Goal: Task Accomplishment & Management: Complete application form

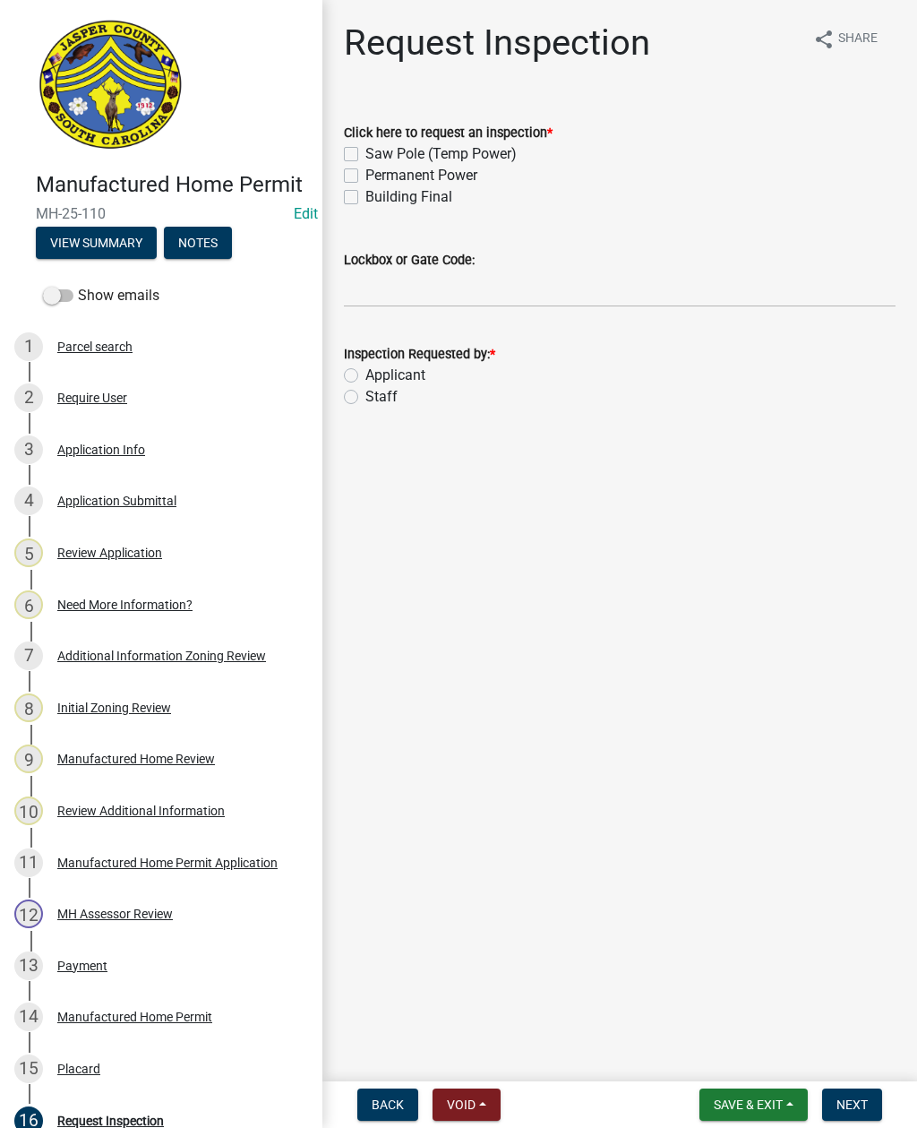
click at [365, 171] on label "Permanent Power" at bounding box center [421, 175] width 112 height 21
click at [365, 171] on input "Permanent Power" at bounding box center [371, 171] width 12 height 12
checkbox input "true"
checkbox input "false"
checkbox input "true"
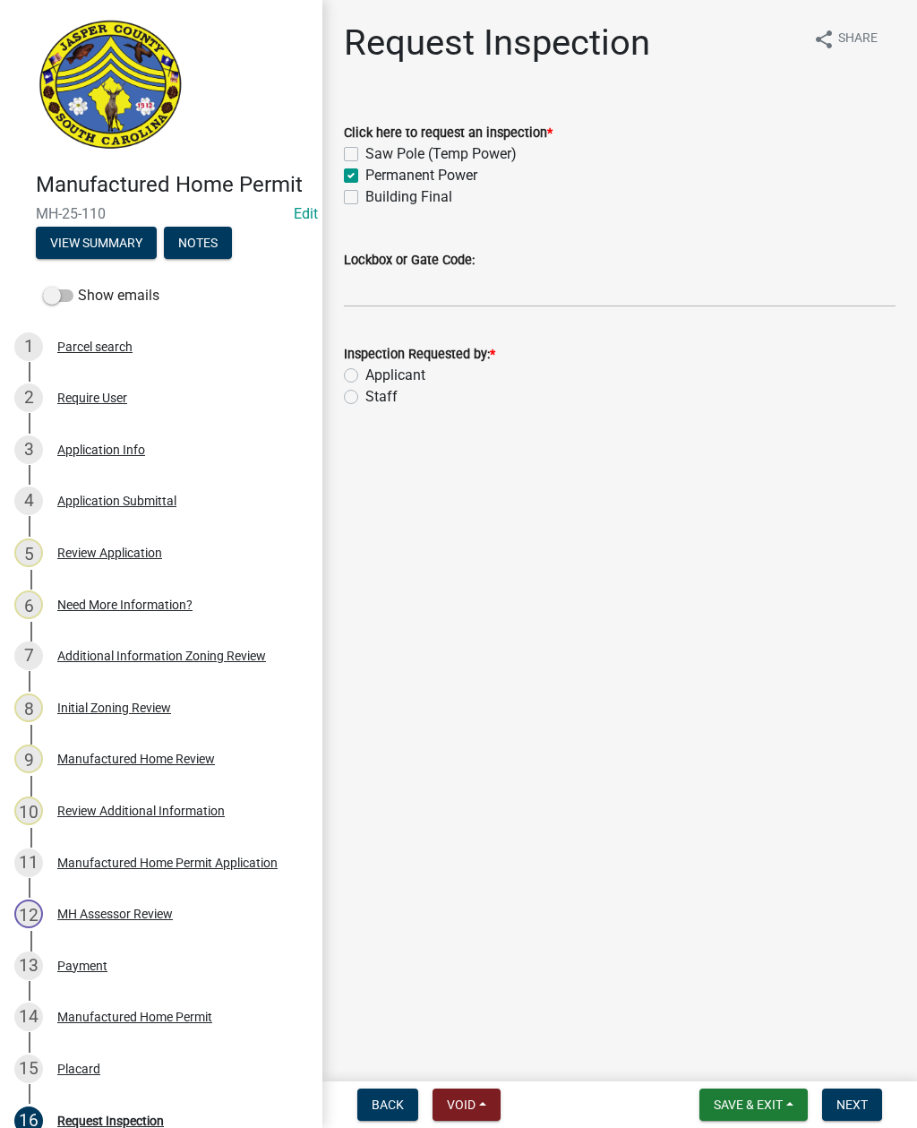
click at [365, 193] on label "Building Final" at bounding box center [408, 196] width 87 height 21
click at [365, 193] on input "Building Final" at bounding box center [371, 192] width 12 height 12
checkbox input "true"
checkbox input "false"
checkbox input "true"
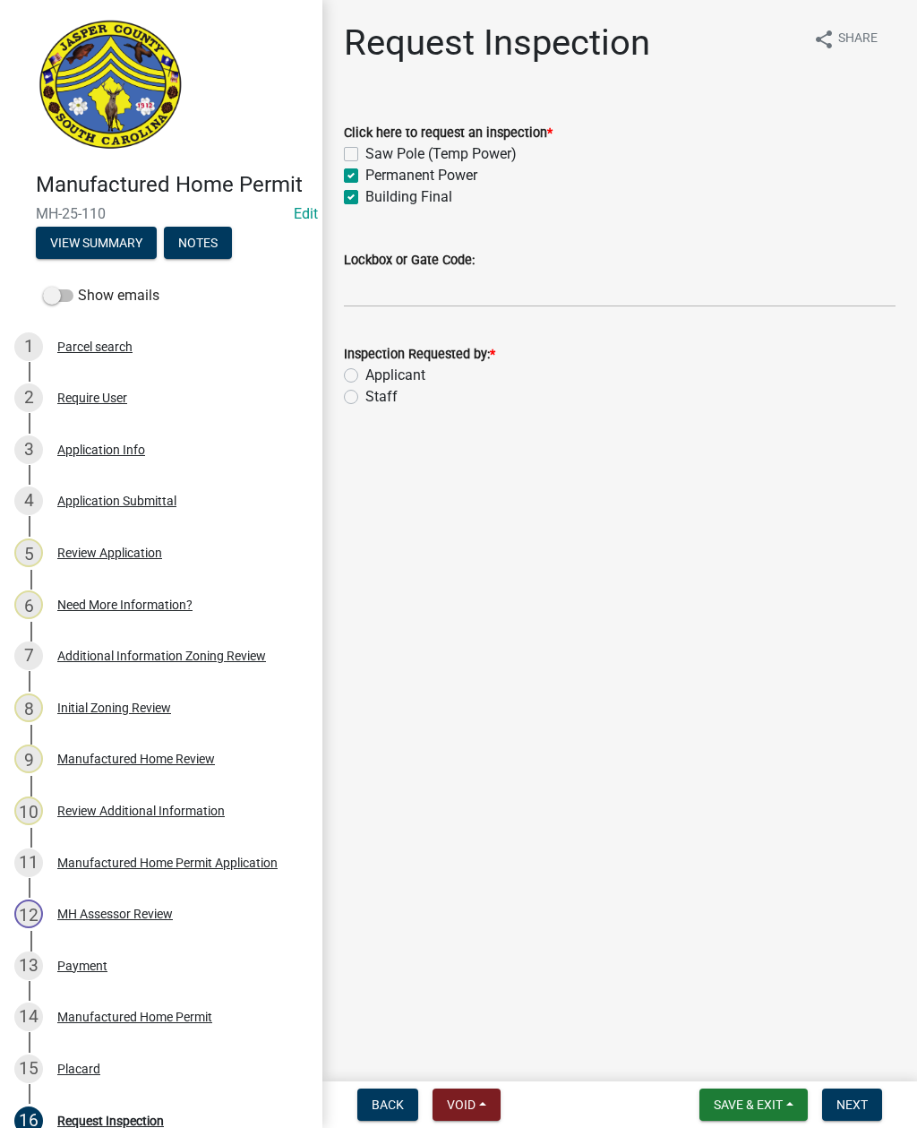
checkbox input "true"
click at [446, 290] on input "Lockbox or Gate Code:" at bounding box center [620, 289] width 552 height 37
type input "Do not add to schedule"
click at [365, 391] on label "Staff" at bounding box center [381, 396] width 32 height 21
click at [365, 391] on input "Staff" at bounding box center [371, 392] width 12 height 12
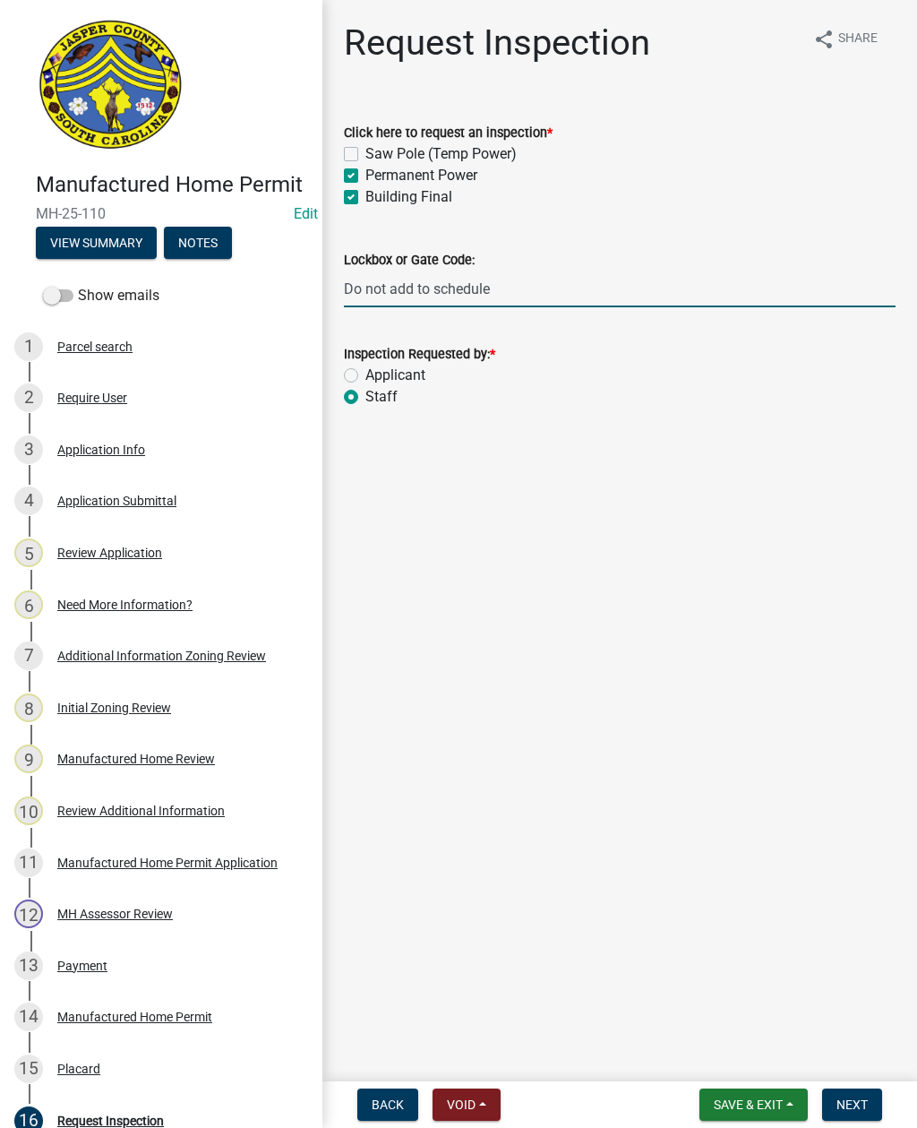
radio input "true"
click at [848, 1105] on span "Next" at bounding box center [852, 1104] width 31 height 14
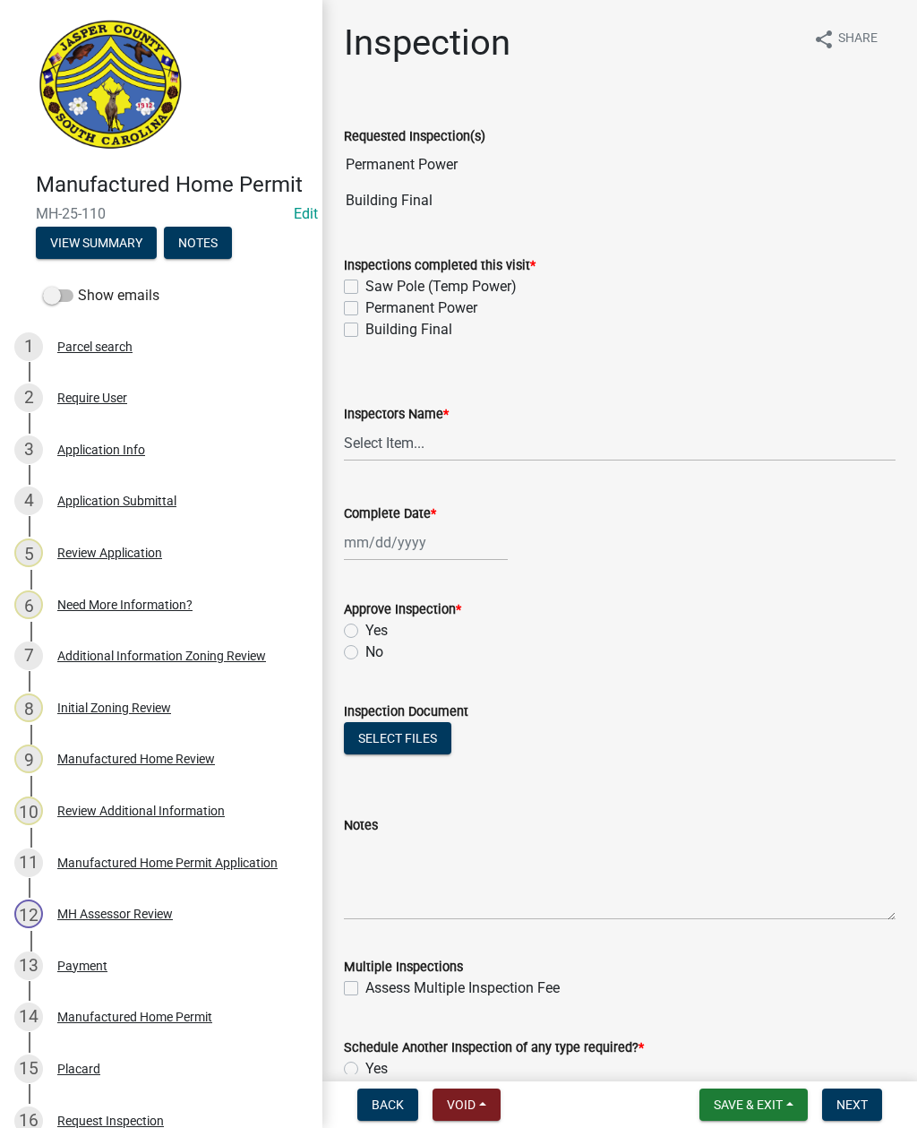
click at [365, 314] on label "Permanent Power" at bounding box center [421, 307] width 112 height 21
click at [365, 309] on input "Permanent Power" at bounding box center [371, 303] width 12 height 12
checkbox input "true"
checkbox input "false"
checkbox input "true"
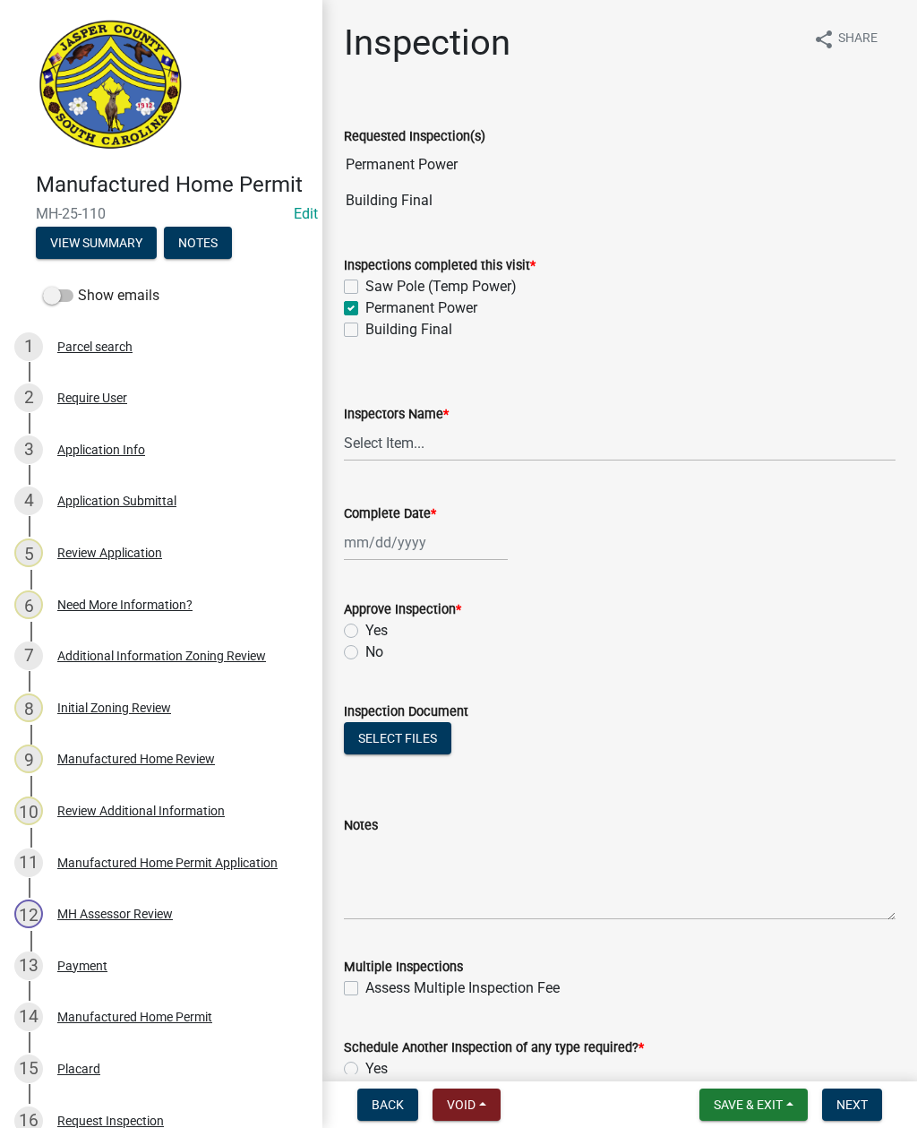
click at [365, 322] on label "Building Final" at bounding box center [408, 329] width 87 height 21
click at [365, 322] on input "Building Final" at bounding box center [371, 325] width 12 height 12
checkbox input "true"
checkbox input "false"
checkbox input "true"
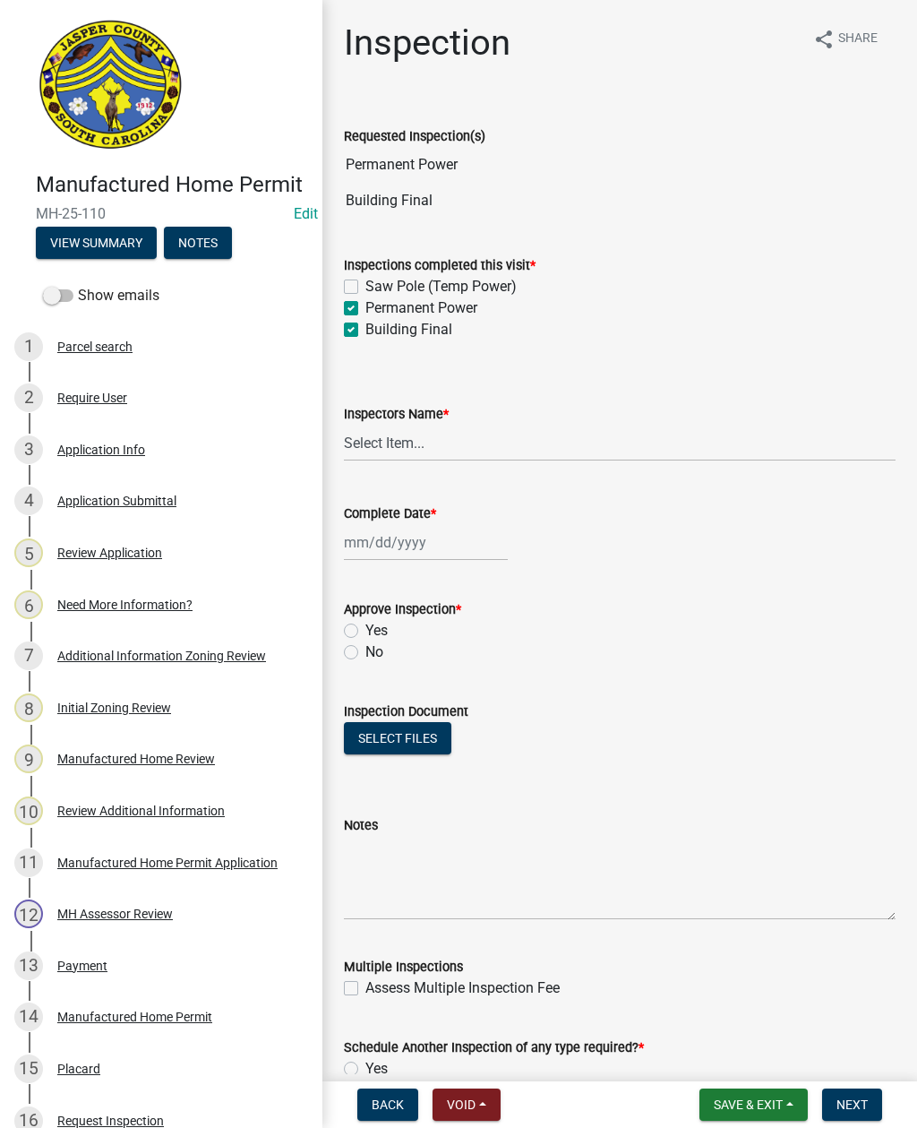
checkbox input "true"
click at [365, 308] on label "Permanent Power" at bounding box center [421, 307] width 112 height 21
click at [365, 308] on input "Permanent Power" at bounding box center [371, 303] width 12 height 12
checkbox input "false"
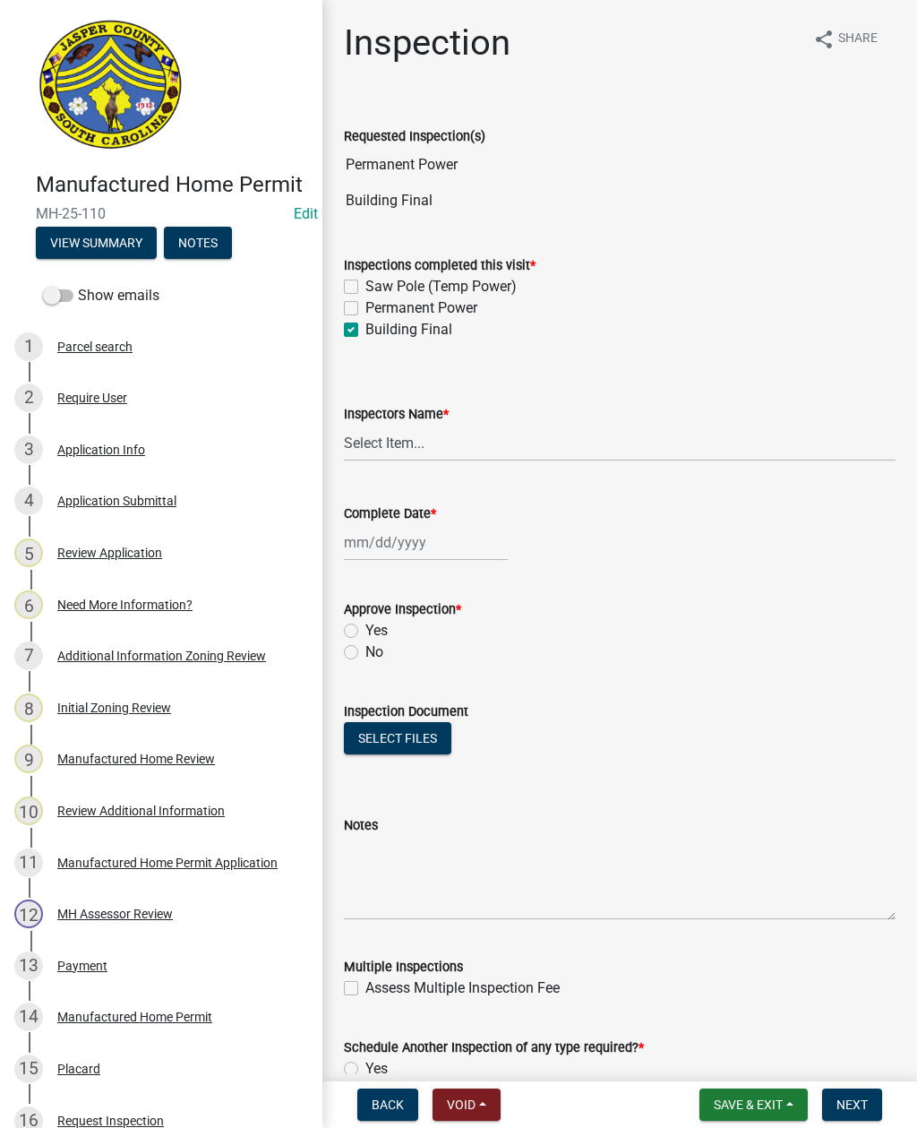
checkbox input "false"
checkbox input "true"
click at [416, 451] on select "Select Item... [EMAIL_ADDRESS][DOMAIN_NAME] ([PERSON_NAME] ) rcampbell ([PERSON…" at bounding box center [620, 443] width 552 height 37
select select "2d9ba1e5-2fdd-4b15-98d0-073dcbeb5880"
click at [380, 530] on div at bounding box center [426, 542] width 164 height 37
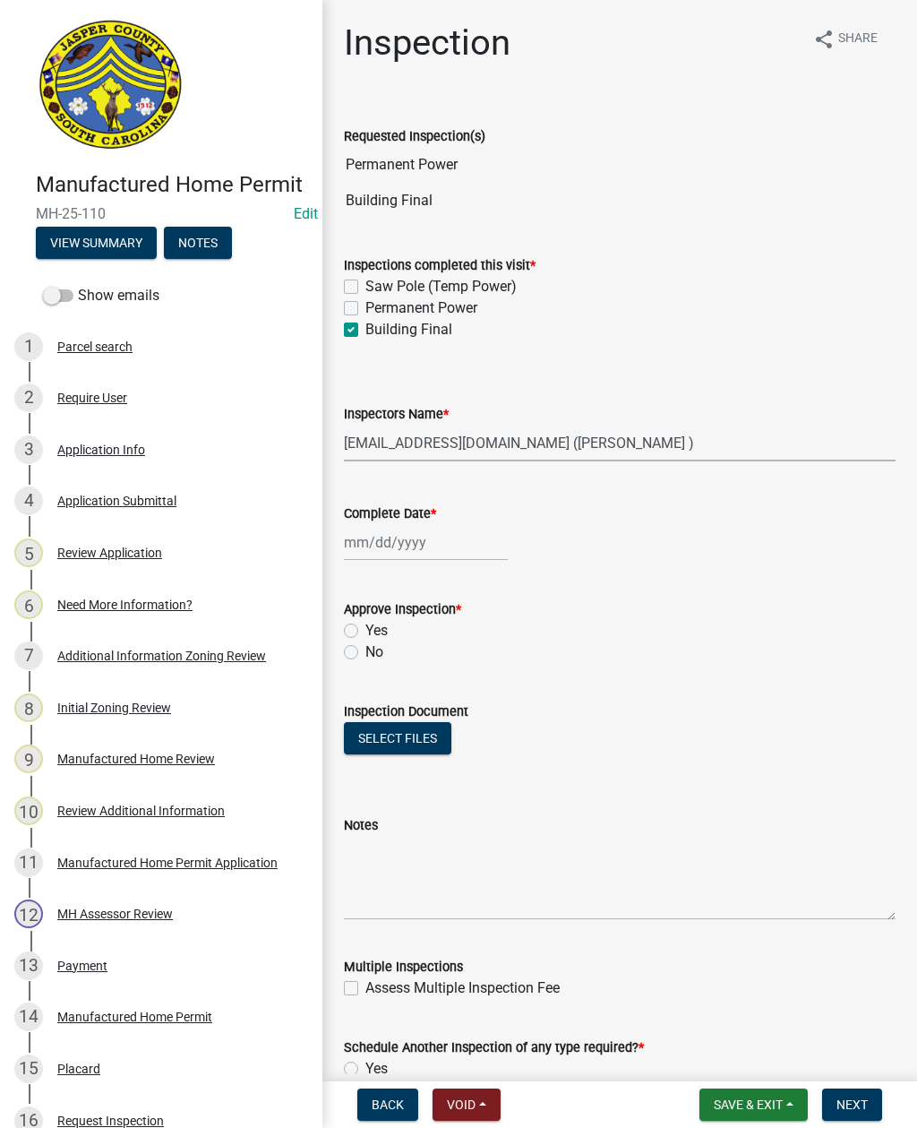
select select "9"
select select "2025"
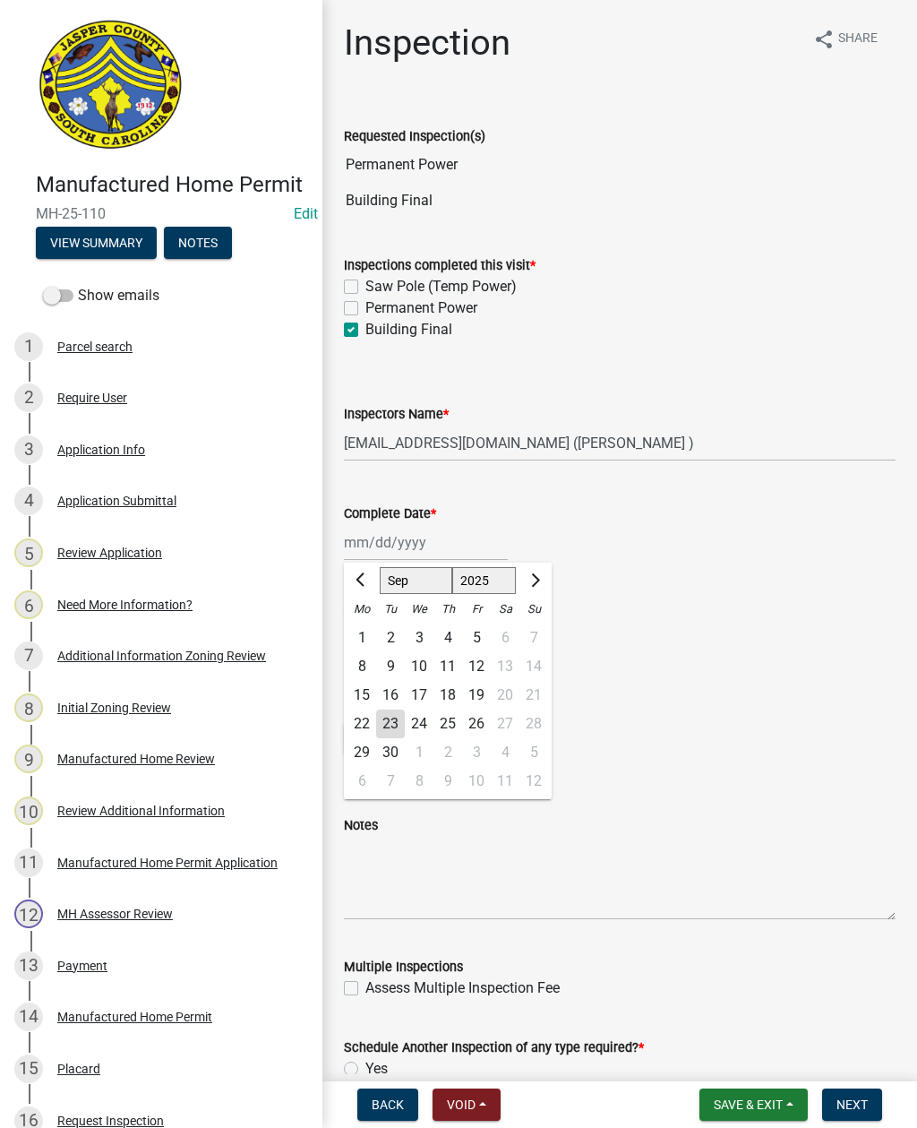
click at [386, 734] on div "23" at bounding box center [390, 723] width 29 height 29
type input "[DATE]"
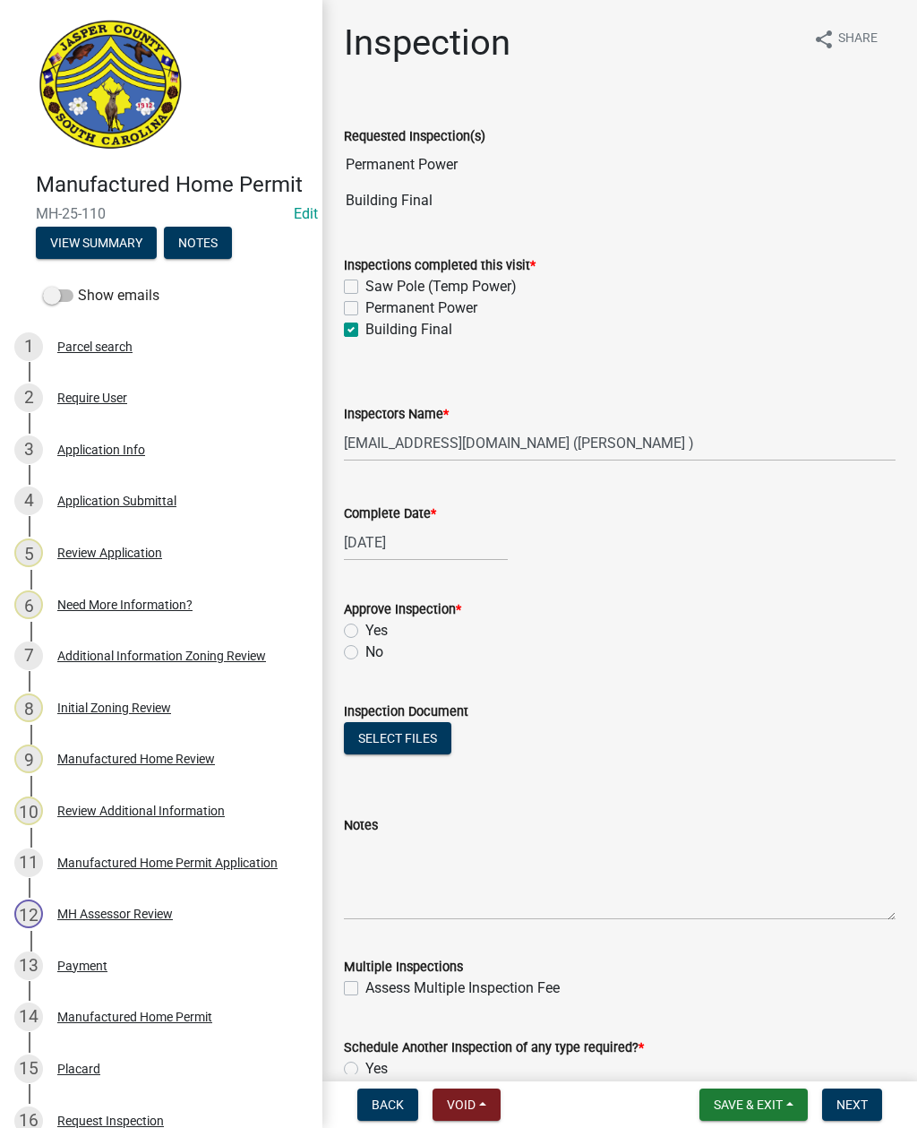
click at [365, 633] on label "Yes" at bounding box center [376, 630] width 22 height 21
click at [365, 632] on input "Yes" at bounding box center [371, 626] width 12 height 12
radio input "true"
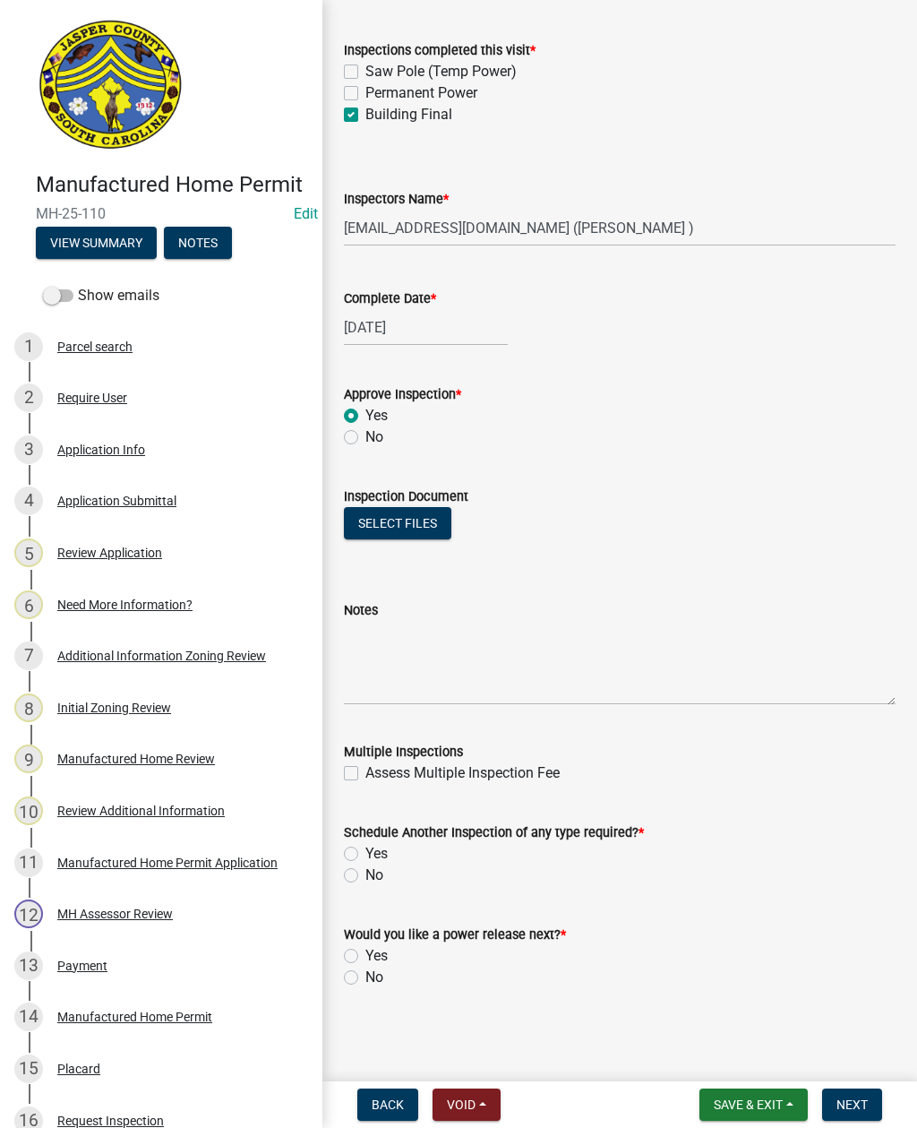
scroll to position [215, 0]
click at [365, 879] on label "No" at bounding box center [374, 874] width 18 height 21
click at [365, 876] on input "No" at bounding box center [371, 870] width 12 height 12
radio input "true"
click at [365, 979] on label "No" at bounding box center [374, 977] width 18 height 21
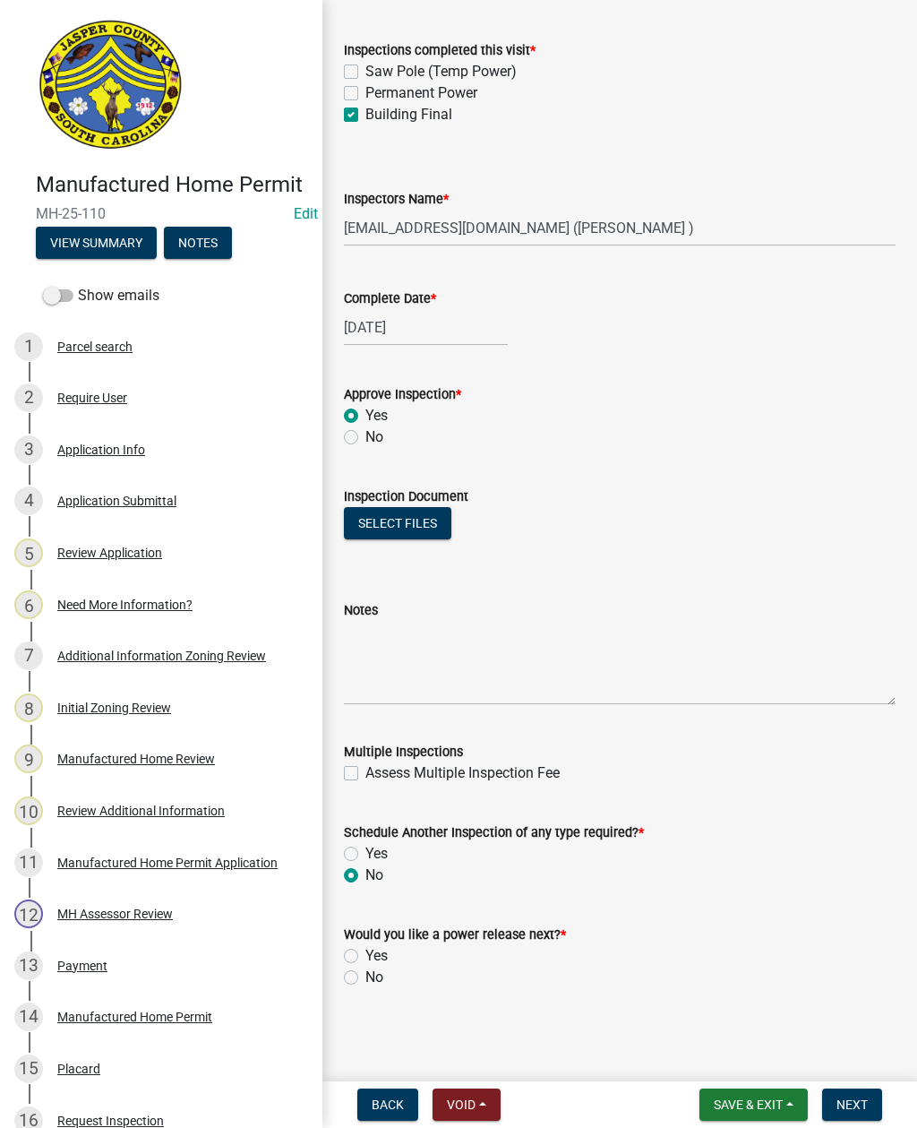
click at [365, 978] on input "No" at bounding box center [371, 973] width 12 height 12
radio input "true"
click at [853, 1102] on span "Next" at bounding box center [852, 1104] width 31 height 14
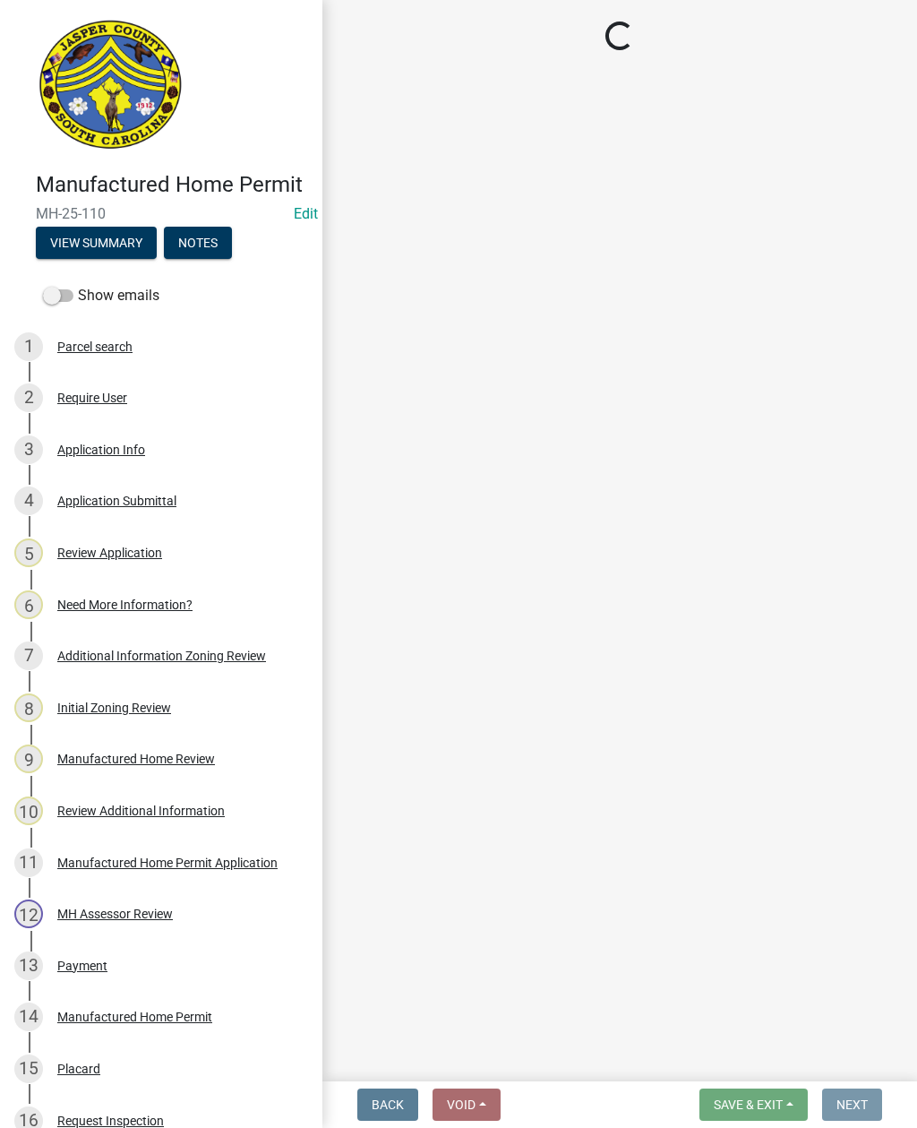
scroll to position [0, 0]
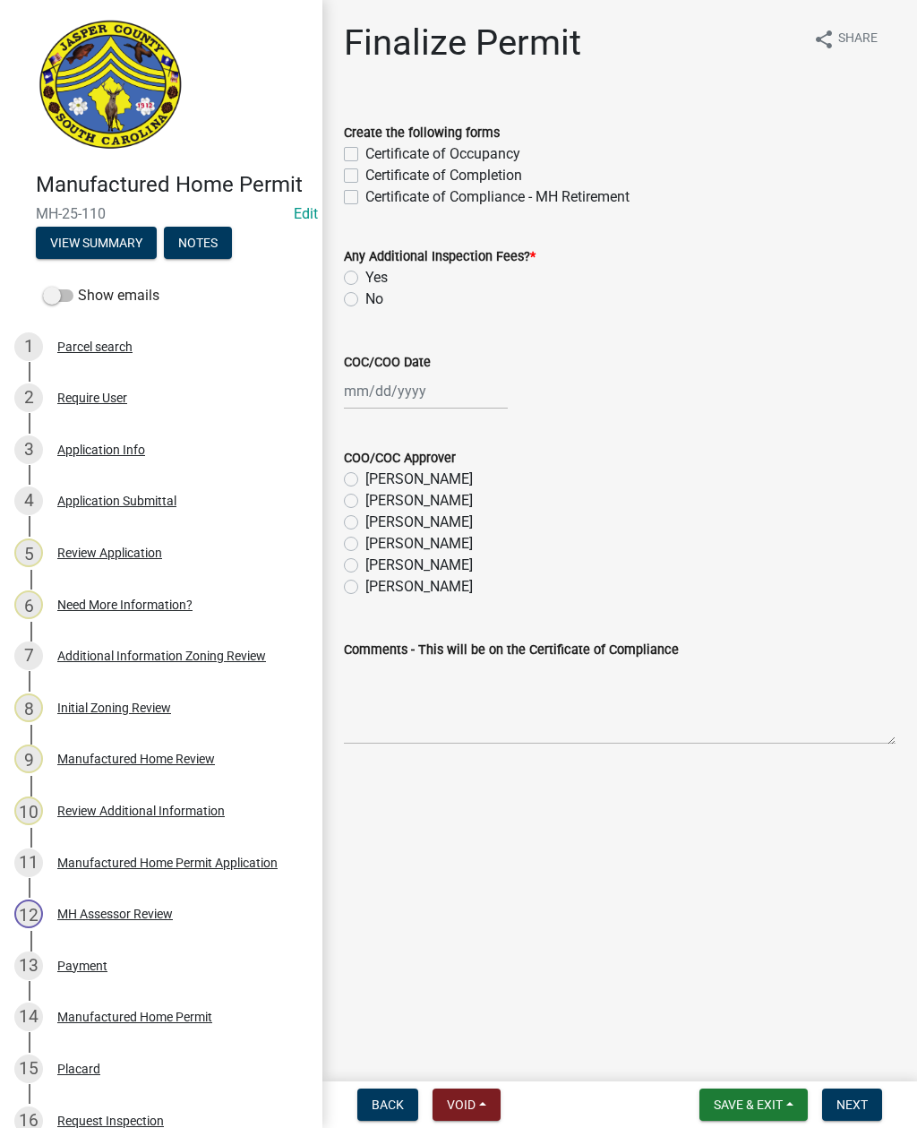
click at [353, 139] on label "Create the following forms" at bounding box center [422, 133] width 156 height 13
click at [348, 136] on label "Create the following forms" at bounding box center [422, 133] width 156 height 13
click at [352, 141] on div "Create the following forms" at bounding box center [620, 132] width 552 height 21
click at [356, 138] on label "Create the following forms" at bounding box center [422, 133] width 156 height 13
click at [352, 143] on div "Certificate of Occupancy" at bounding box center [620, 153] width 552 height 21
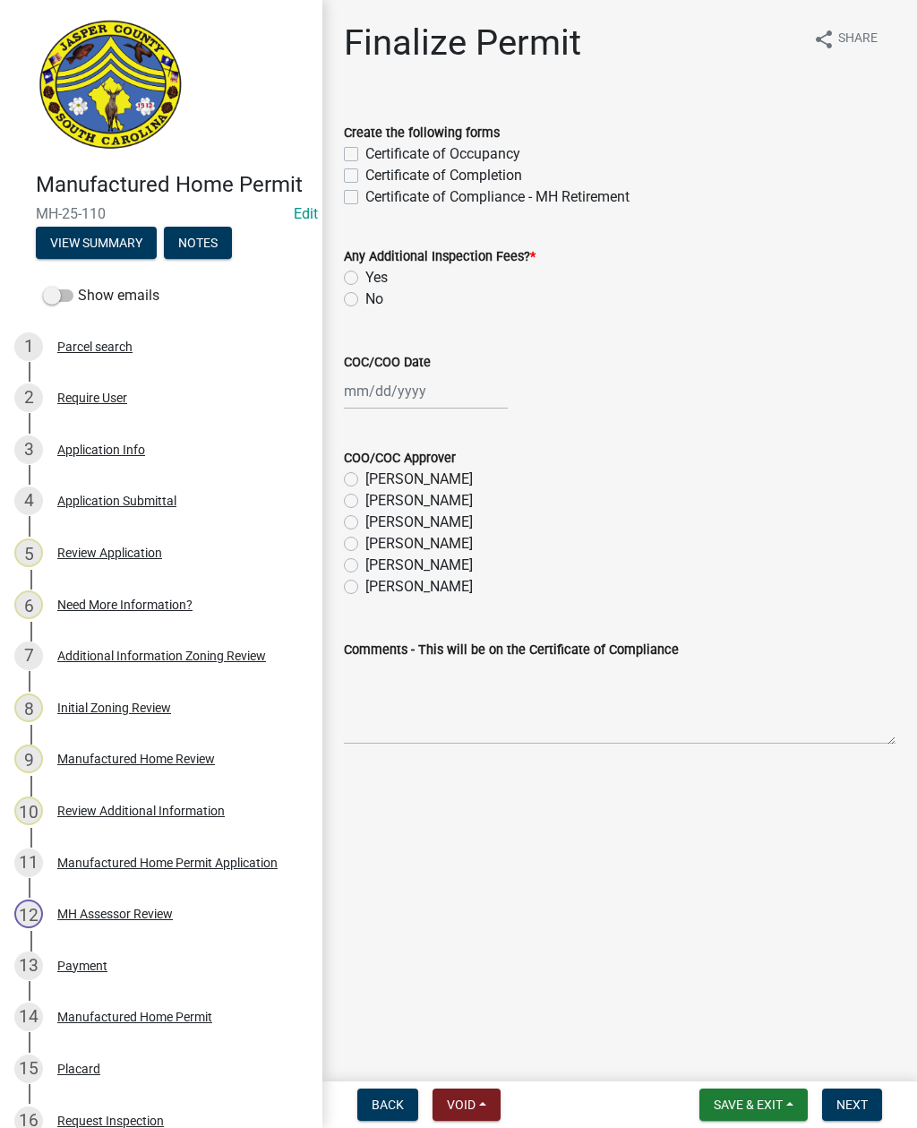
click at [360, 144] on div "Certificate of Occupancy" at bounding box center [620, 153] width 552 height 21
click at [365, 150] on label "Certificate of Occupancy" at bounding box center [442, 153] width 155 height 21
click at [365, 150] on input "Certificate of Occupancy" at bounding box center [371, 149] width 12 height 12
checkbox input "true"
checkbox input "false"
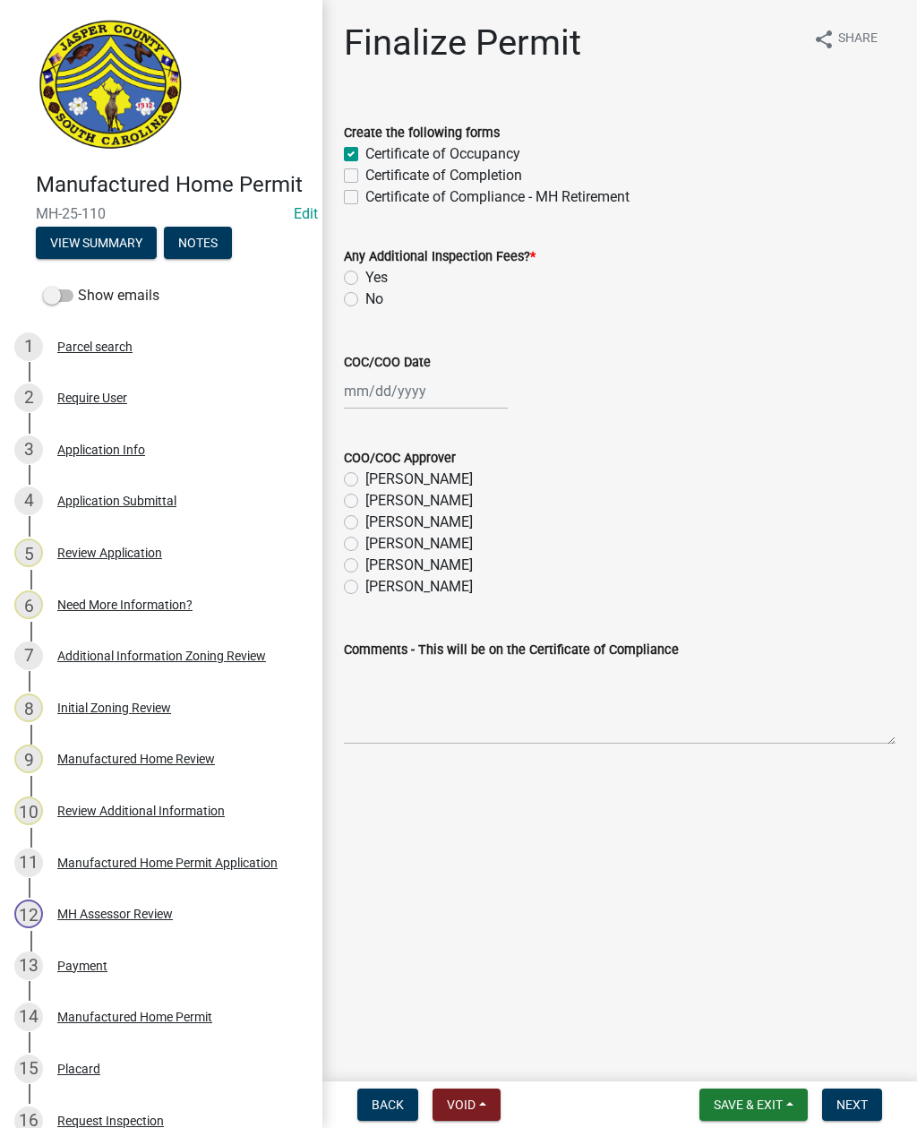
checkbox input "false"
click at [365, 286] on label "Yes" at bounding box center [376, 277] width 22 height 21
click at [365, 279] on input "Yes" at bounding box center [371, 273] width 12 height 12
radio input "true"
click at [365, 292] on label "No" at bounding box center [374, 298] width 18 height 21
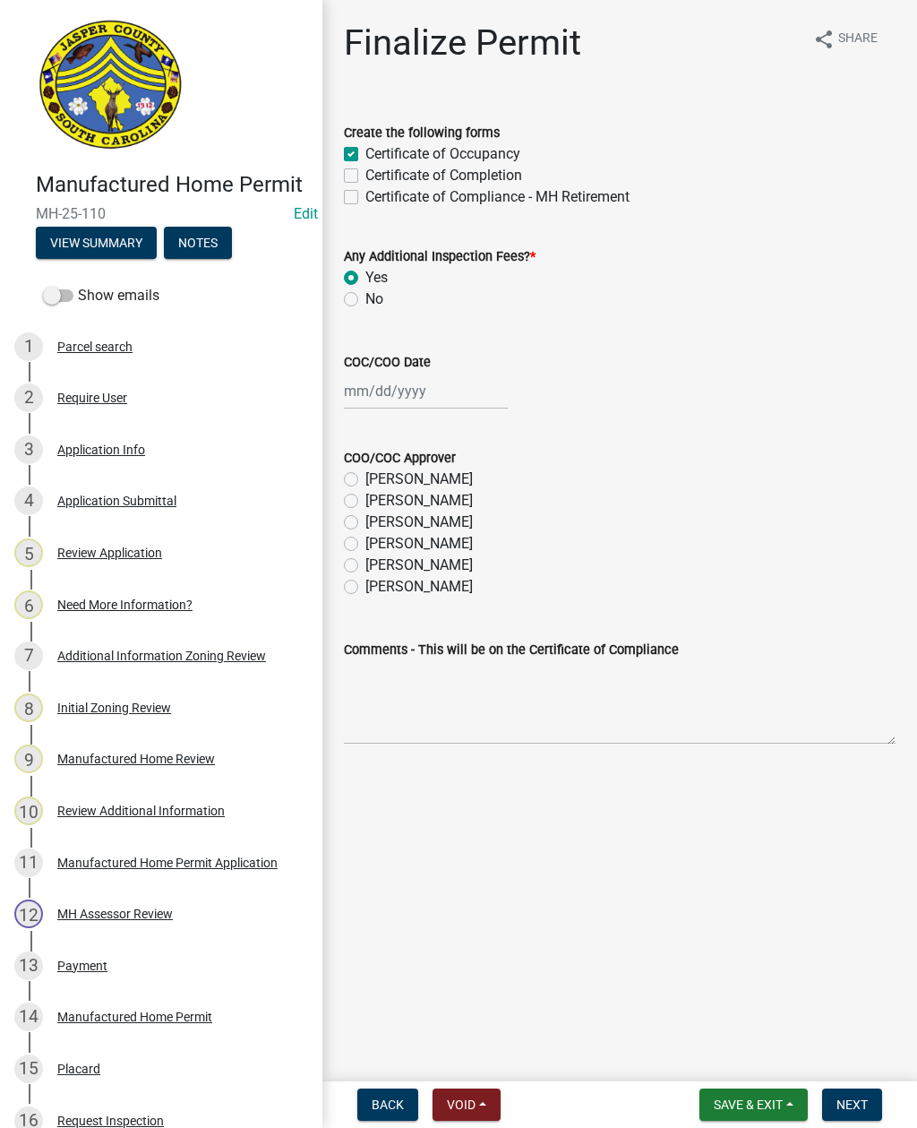
click at [365, 292] on input "No" at bounding box center [371, 294] width 12 height 12
radio input "true"
click at [396, 394] on div at bounding box center [426, 391] width 164 height 37
select select "9"
select select "2025"
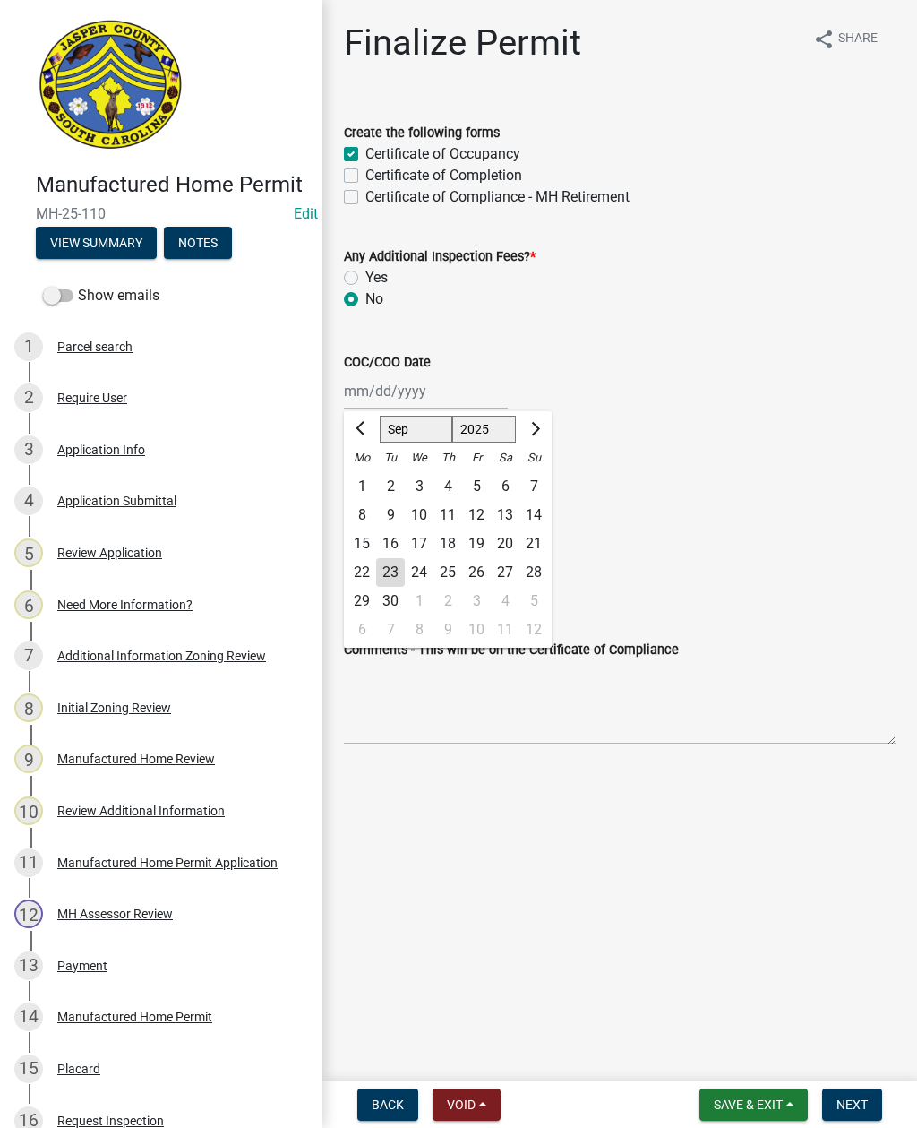
click at [390, 551] on div "16" at bounding box center [390, 543] width 29 height 29
type input "09/16/2025"
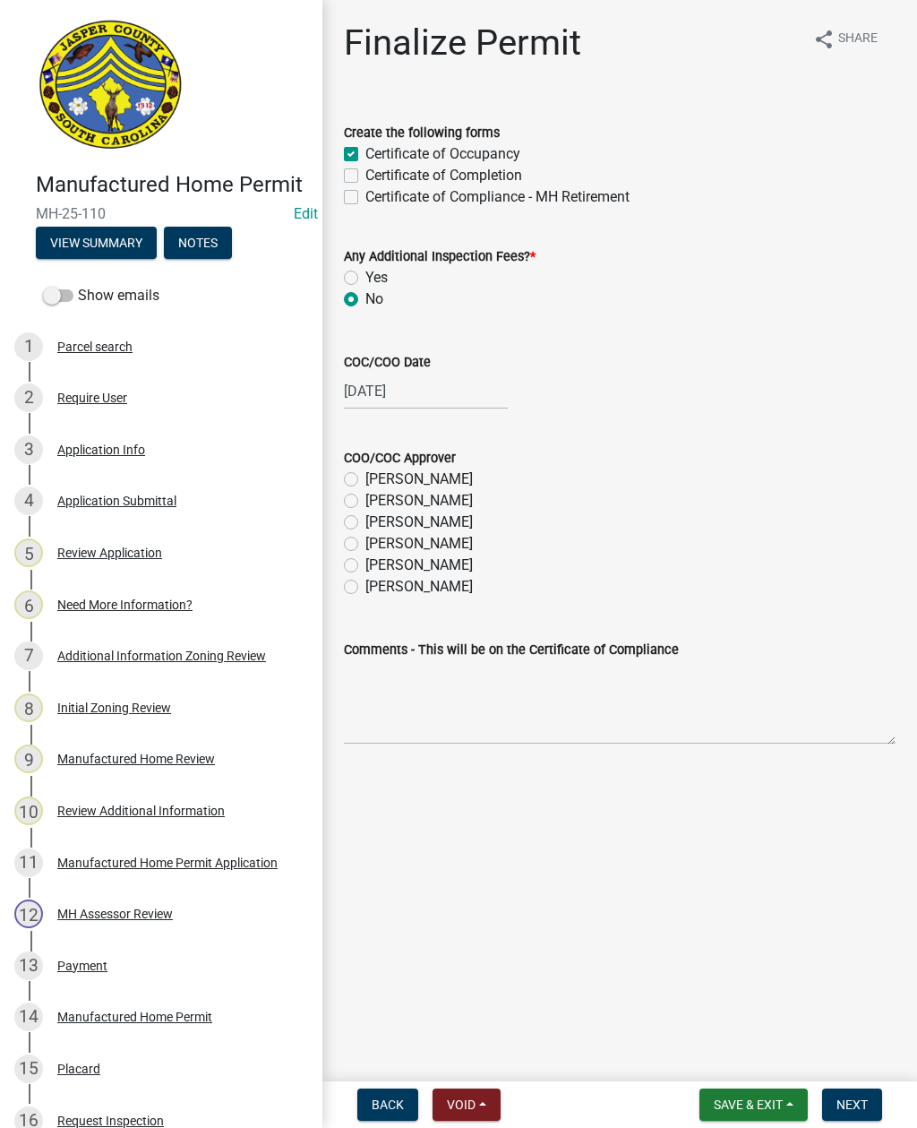
click at [417, 357] on label "COC/COO Date" at bounding box center [387, 363] width 87 height 13
click at [417, 373] on input "09/16/2025" at bounding box center [426, 391] width 164 height 37
select select "9"
select select "2025"
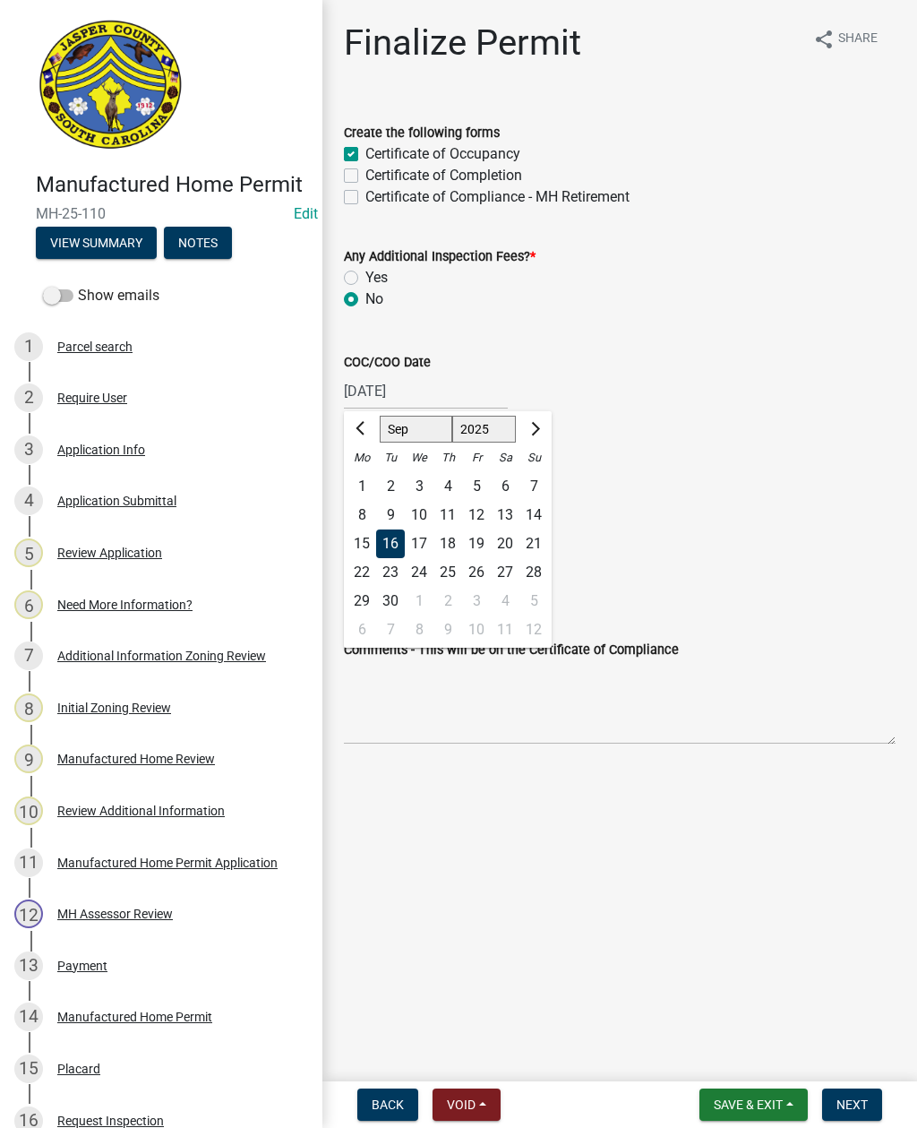
click at [387, 563] on div "23" at bounding box center [390, 572] width 29 height 29
type input "[DATE]"
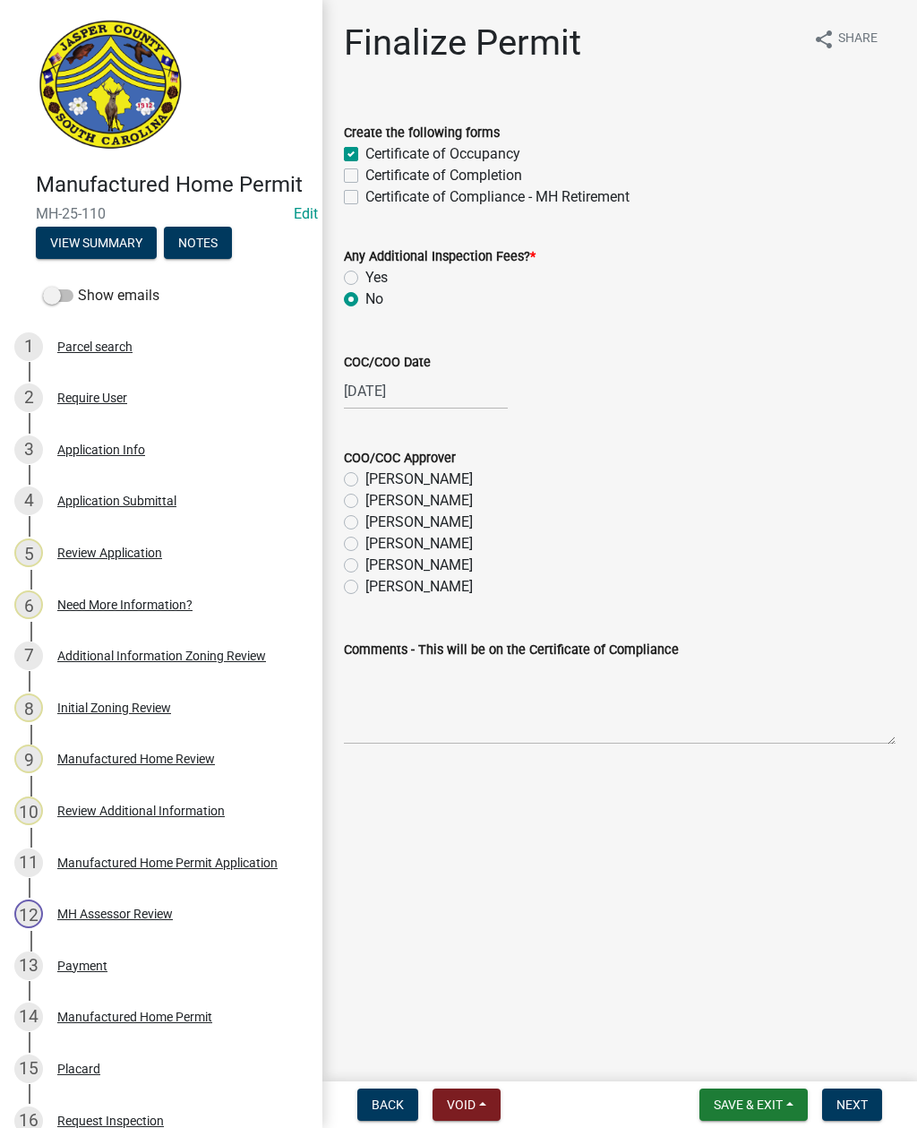
click at [365, 570] on label "Ryan Campbell" at bounding box center [418, 565] width 107 height 21
click at [365, 566] on input "Ryan Campbell" at bounding box center [371, 561] width 12 height 12
radio input "true"
click at [862, 1100] on span "Next" at bounding box center [852, 1104] width 31 height 14
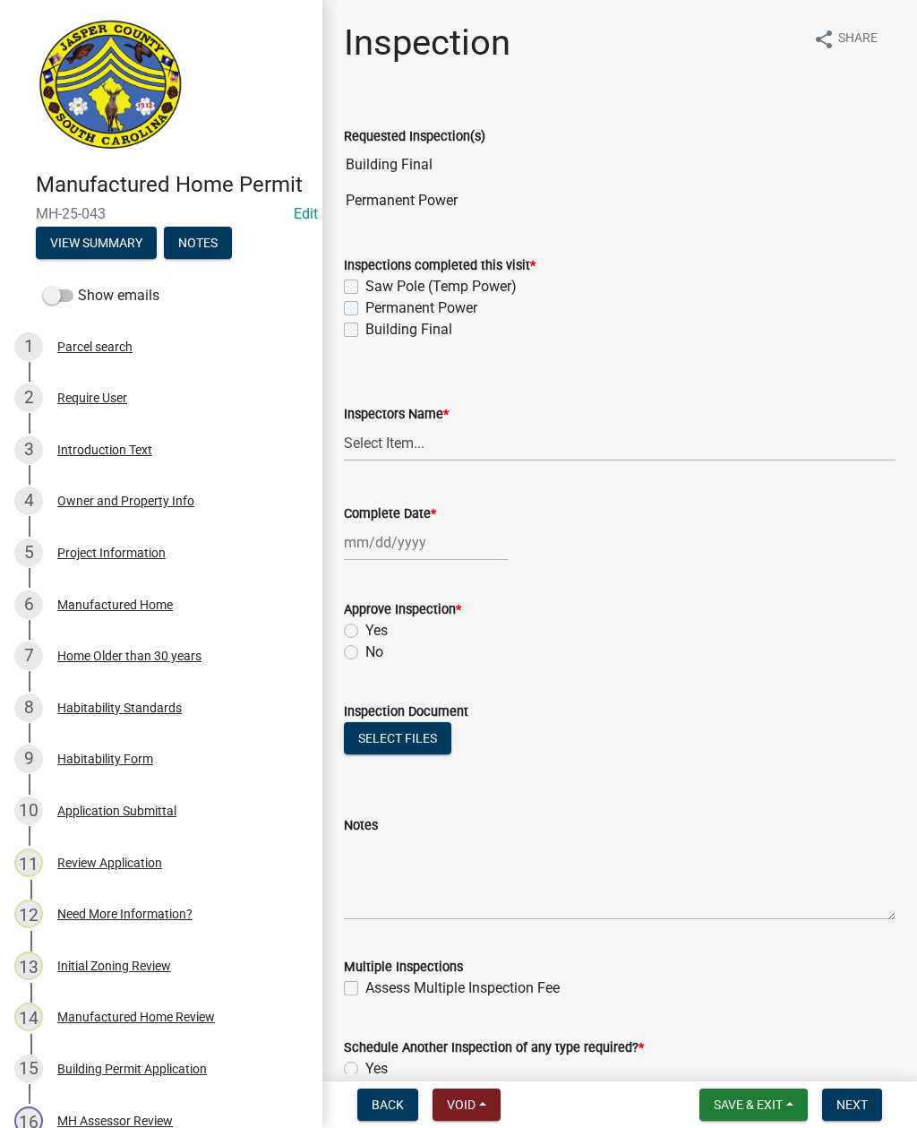
click at [365, 308] on label "Permanent Power" at bounding box center [421, 307] width 112 height 21
click at [365, 308] on input "Permanent Power" at bounding box center [371, 303] width 12 height 12
checkbox input "true"
checkbox input "false"
checkbox input "true"
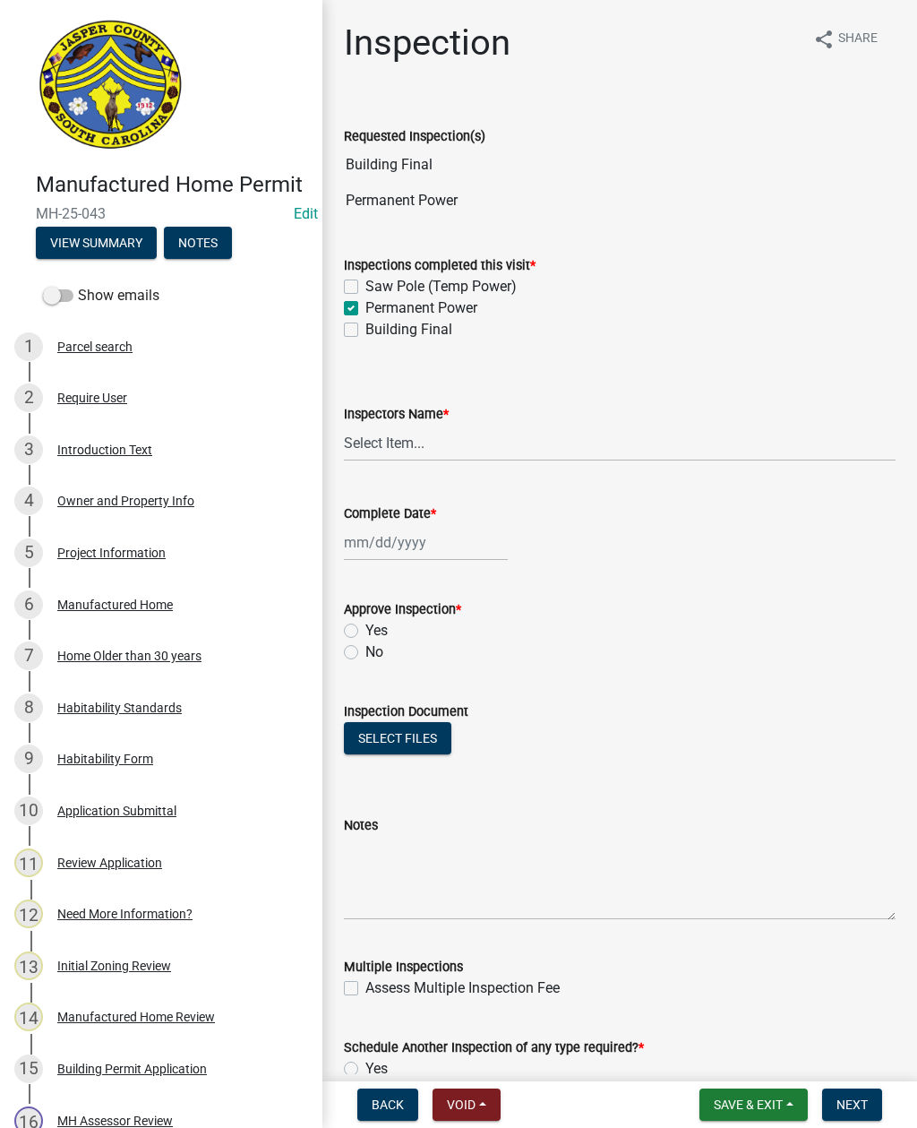
click at [365, 331] on label "Building Final" at bounding box center [408, 329] width 87 height 21
click at [365, 331] on input "Building Final" at bounding box center [371, 325] width 12 height 12
checkbox input "true"
checkbox input "false"
checkbox input "true"
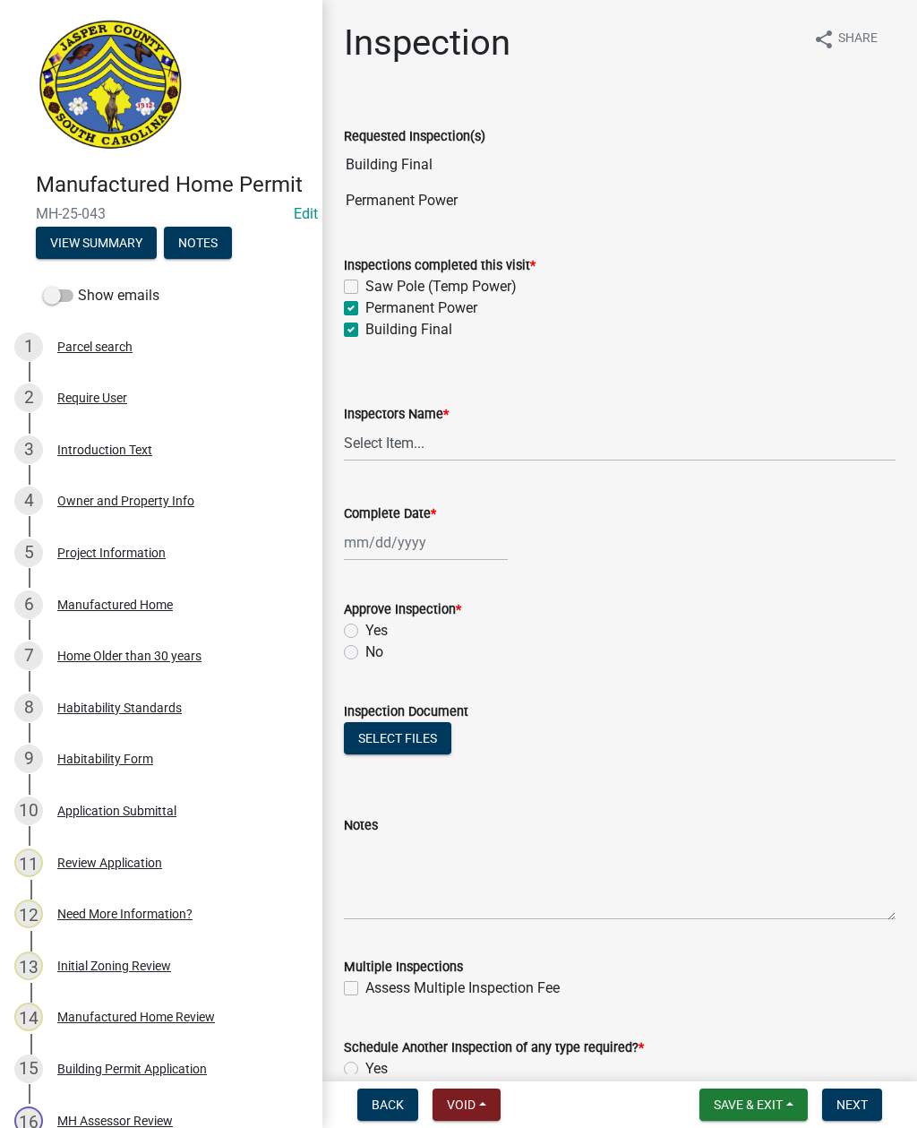
checkbox input "true"
click at [393, 445] on select "Select Item... [EMAIL_ADDRESS][DOMAIN_NAME] ([PERSON_NAME] ) rcampbell ([PERSON…" at bounding box center [620, 443] width 552 height 37
select select "2d9ba1e5-2fdd-4b15-98d0-073dcbeb5880"
click at [424, 545] on div at bounding box center [426, 542] width 164 height 37
select select "9"
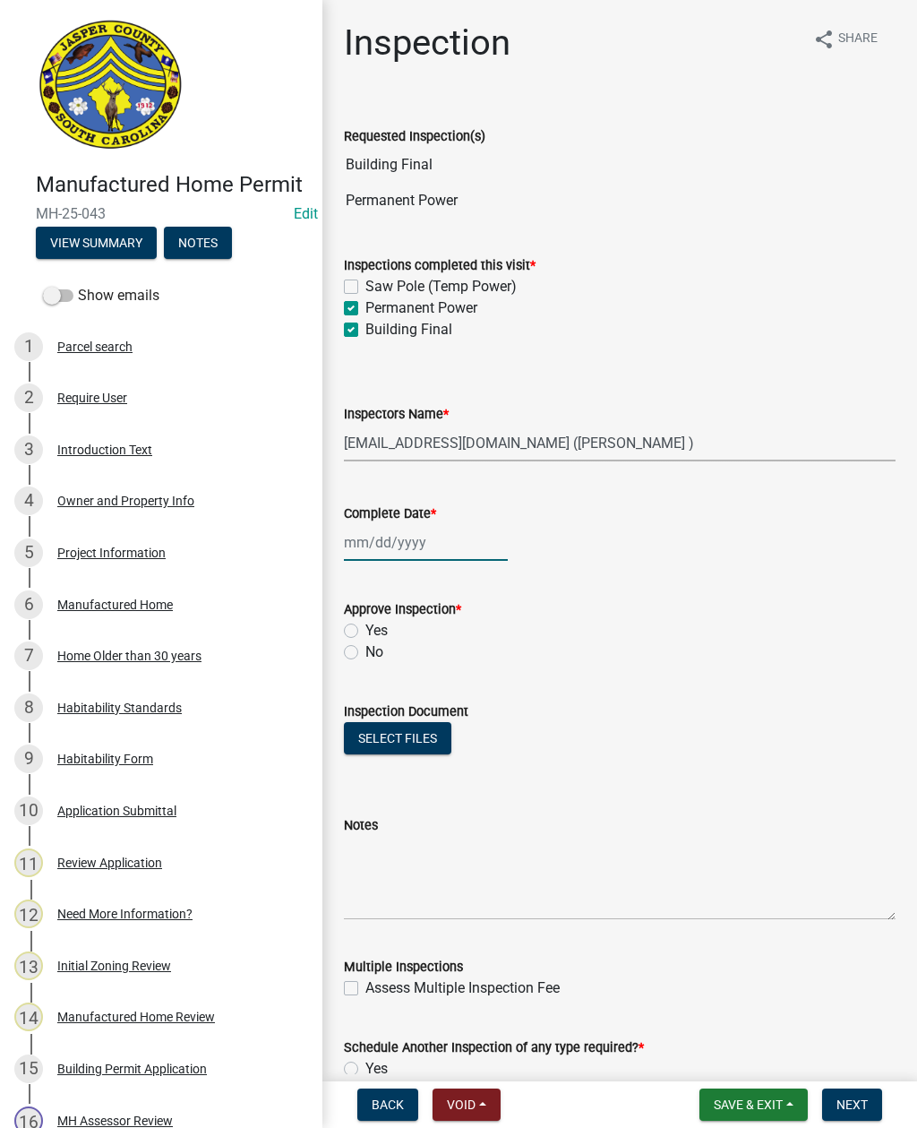
select select "2025"
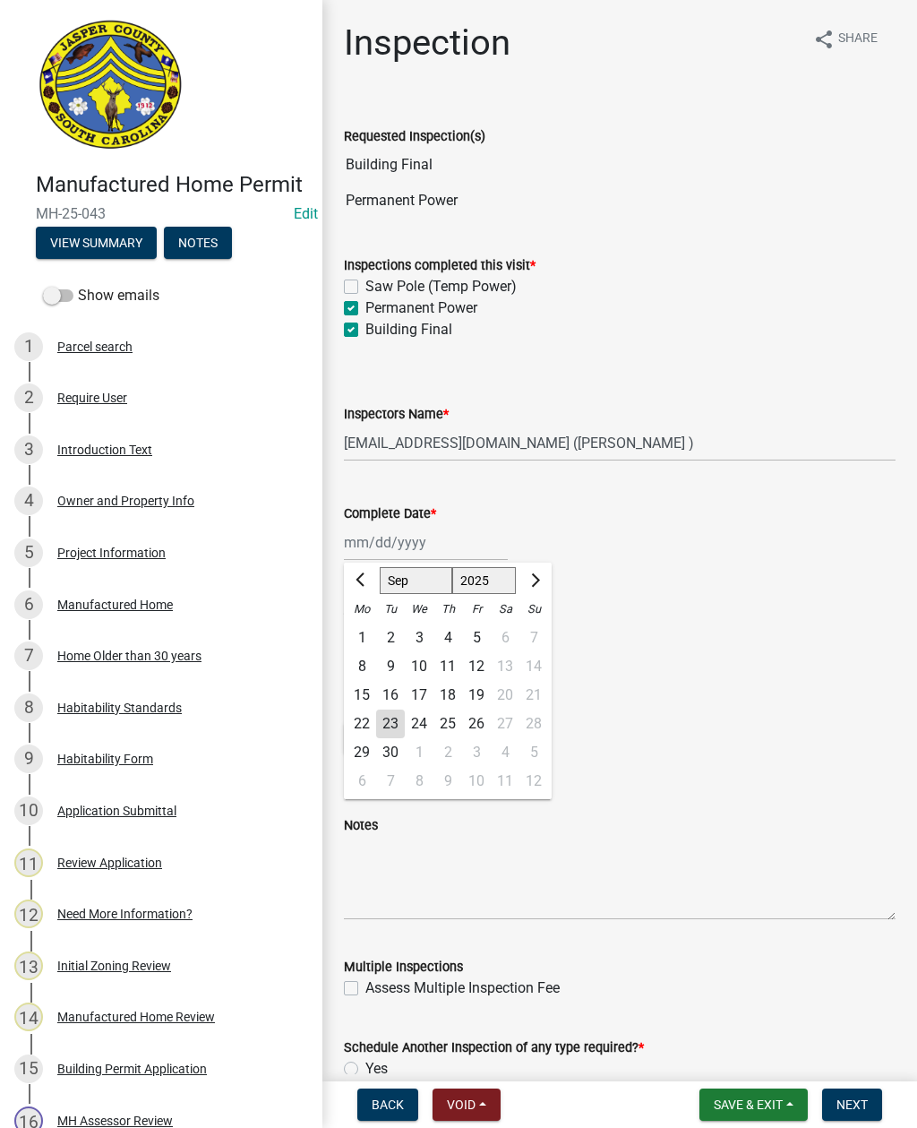
click at [388, 716] on div "23" at bounding box center [390, 723] width 29 height 29
type input "[DATE]"
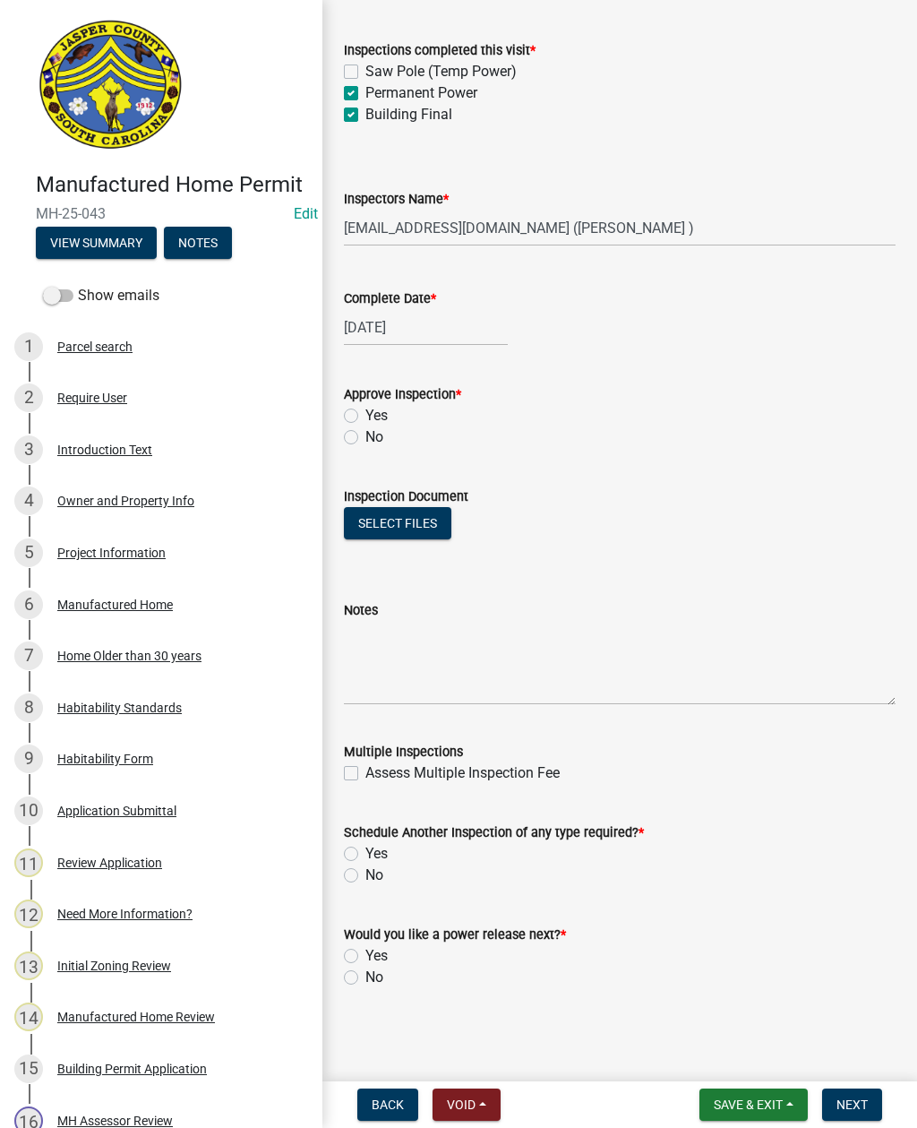
scroll to position [215, 0]
click at [408, 627] on textarea "Notes" at bounding box center [620, 663] width 552 height 84
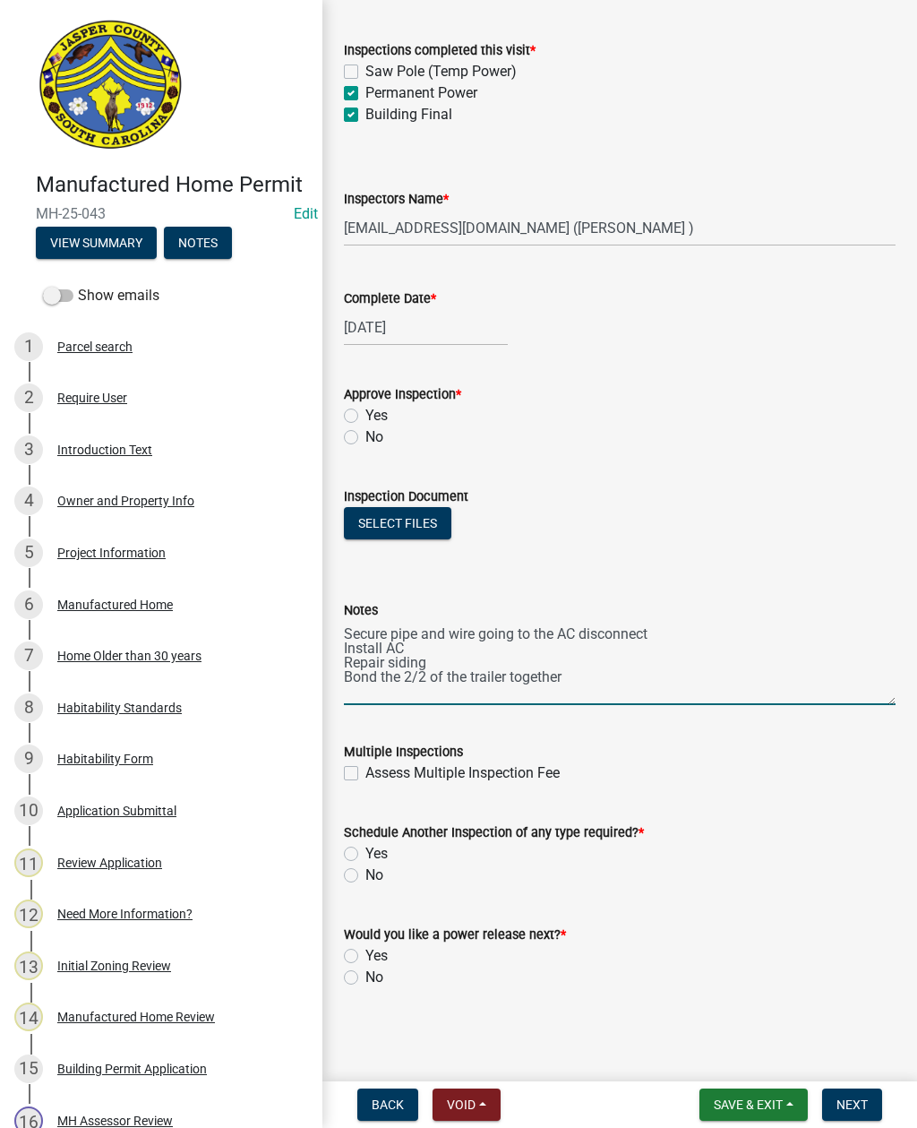
click at [409, 684] on textarea "Secure pipe and wire going to the AC disconnect Install AC Repair siding Bond t…" at bounding box center [620, 663] width 552 height 84
click at [420, 680] on textarea "Secure pipe and wire going to the AC disconnect Install AC Repair siding Bond t…" at bounding box center [620, 663] width 552 height 84
click at [433, 682] on textarea "Secure pipe and wire going to the AC disconnect Install AC Repair siding Bond t…" at bounding box center [620, 663] width 552 height 84
click at [623, 678] on textarea "Secure pipe and wire going to the AC disconnect Install AC Repair siding Bond t…" at bounding box center [620, 663] width 552 height 84
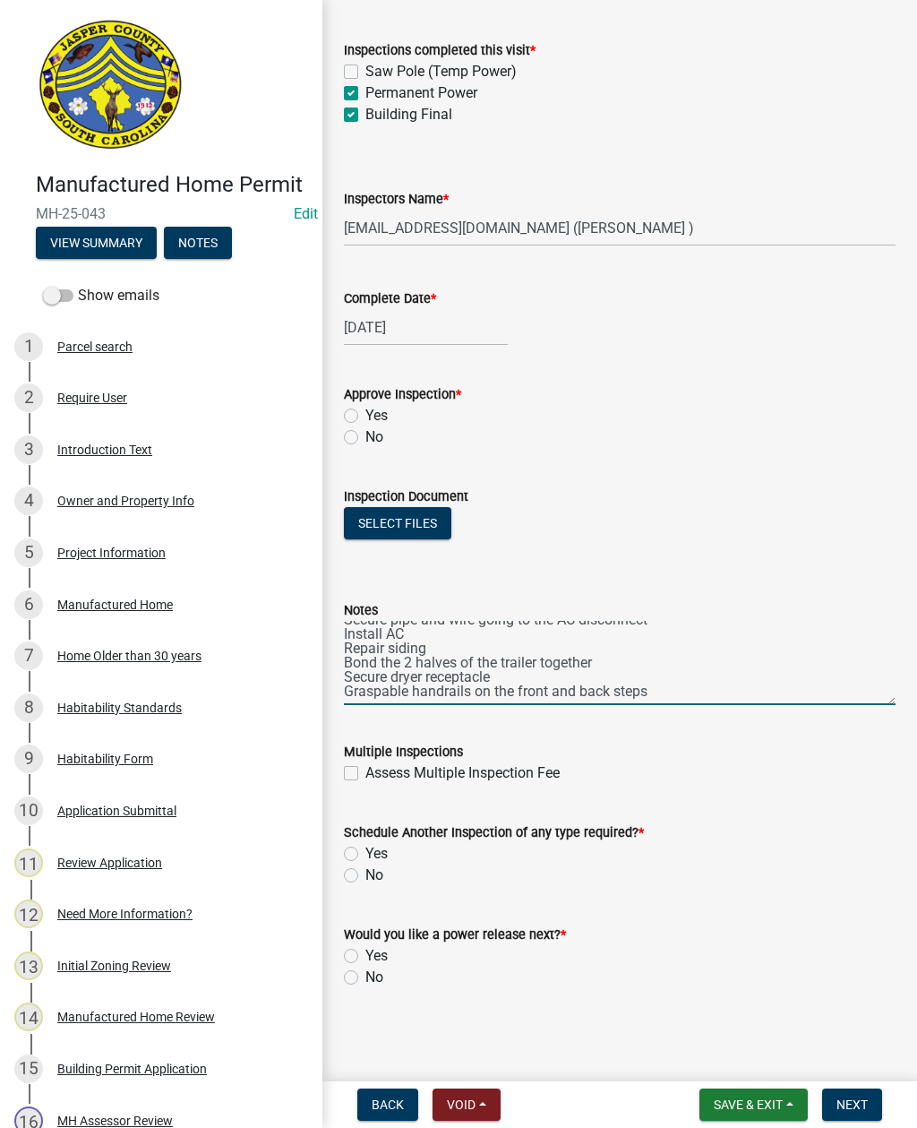
scroll to position [14, 0]
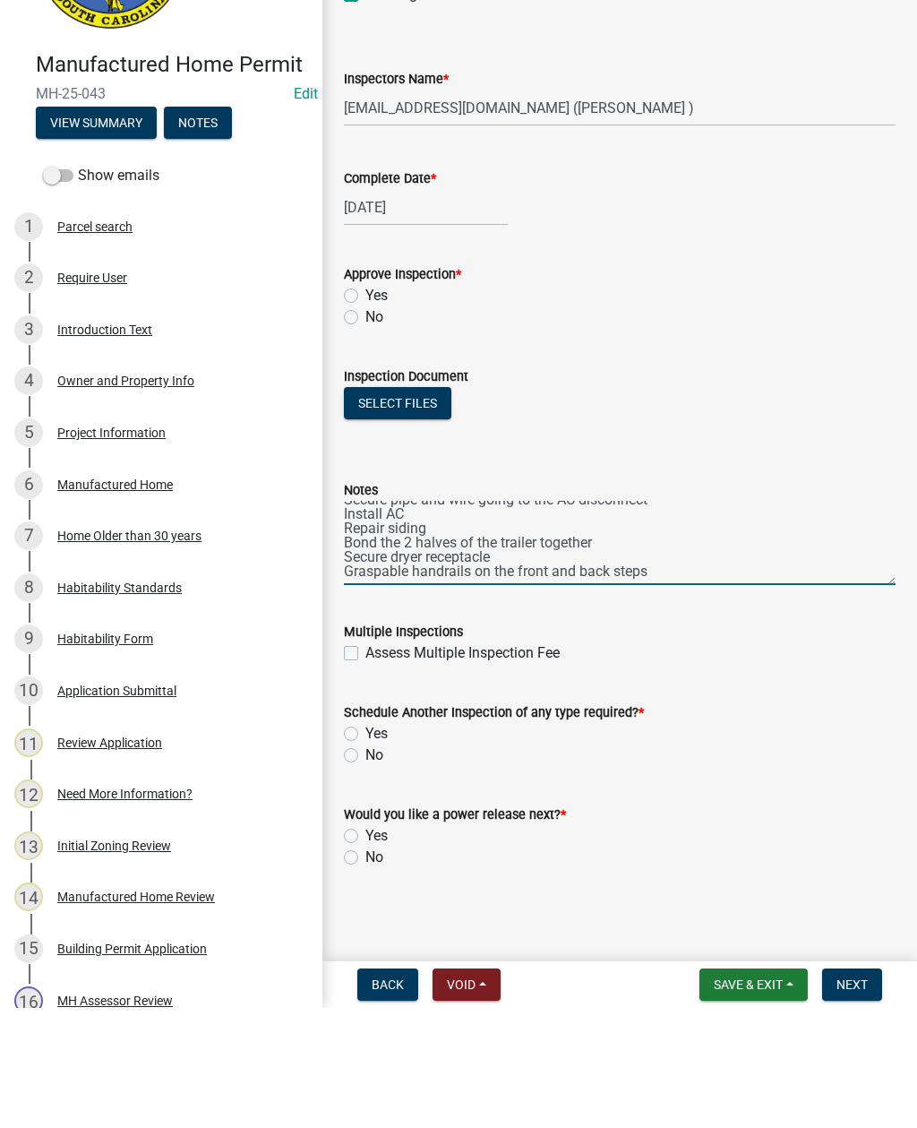
type textarea "Secure pipe and wire going to the AC disconnect Install AC Repair siding Bond t…"
click at [365, 426] on label "No" at bounding box center [374, 436] width 18 height 21
click at [365, 426] on input "No" at bounding box center [371, 432] width 12 height 12
radio input "true"
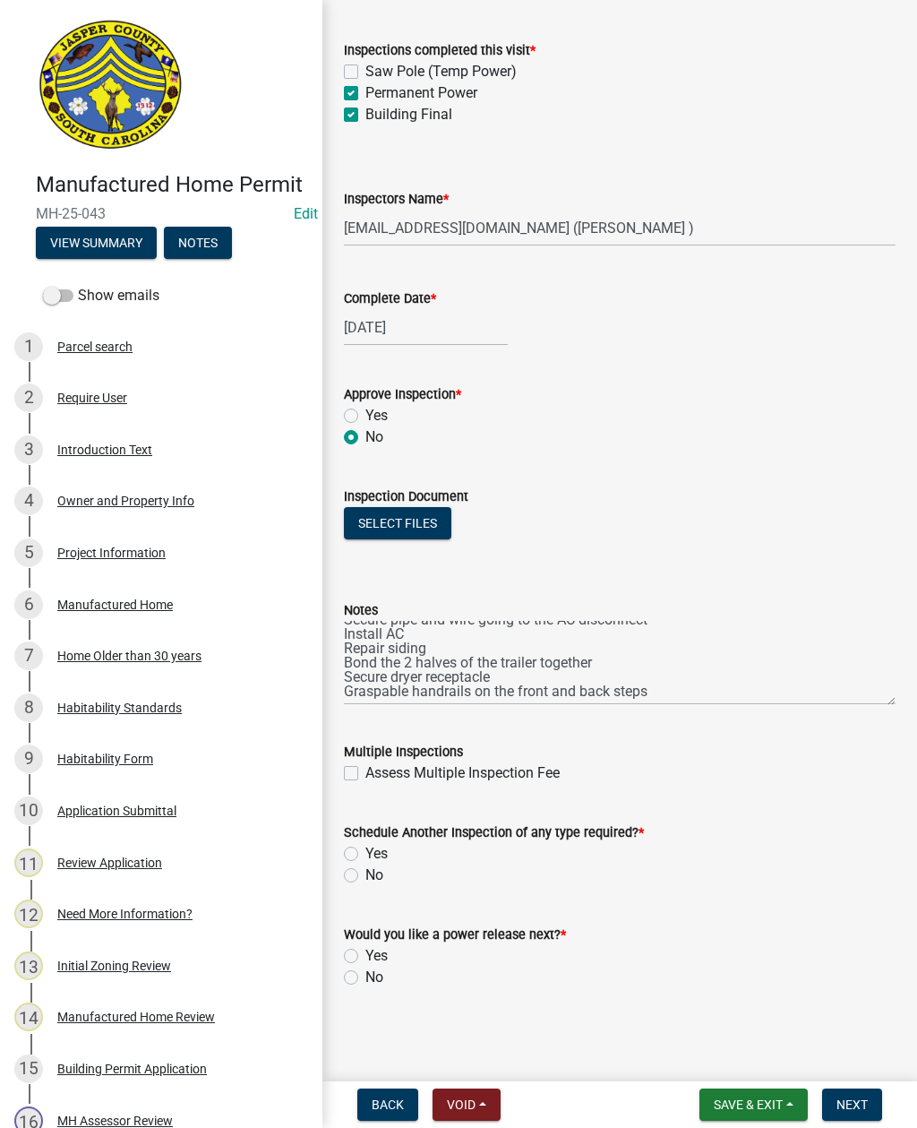
scroll to position [215, 0]
click at [365, 850] on label "Yes" at bounding box center [376, 853] width 22 height 21
click at [365, 850] on input "Yes" at bounding box center [371, 849] width 12 height 12
radio input "true"
click at [365, 973] on label "No" at bounding box center [374, 977] width 18 height 21
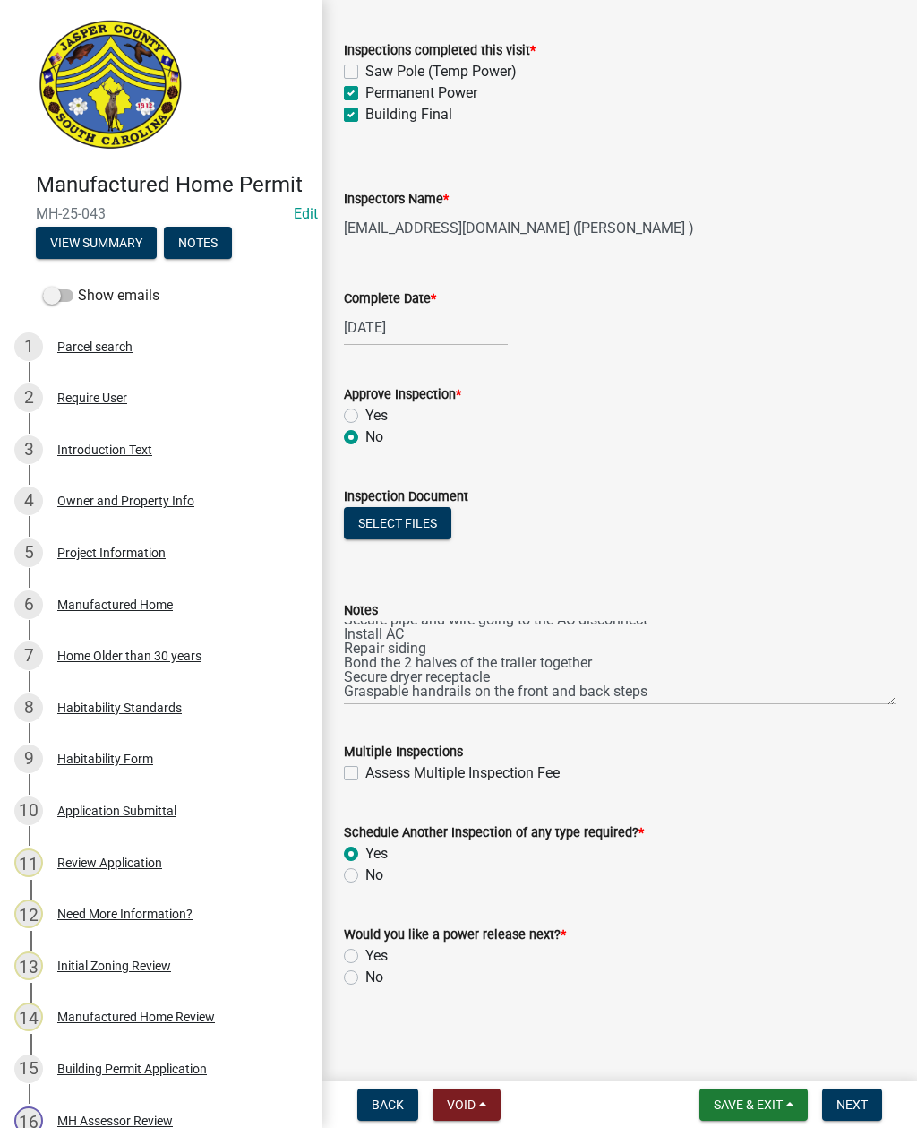
click at [365, 973] on input "No" at bounding box center [371, 973] width 12 height 12
radio input "true"
click at [863, 1097] on span "Next" at bounding box center [852, 1104] width 31 height 14
